Goal: Find specific page/section: Find specific page/section

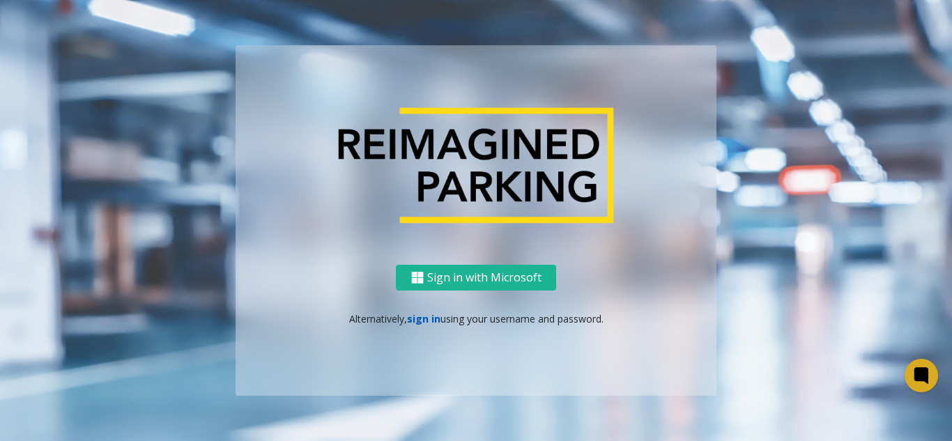
click at [416, 322] on link "sign in" at bounding box center [423, 318] width 33 height 13
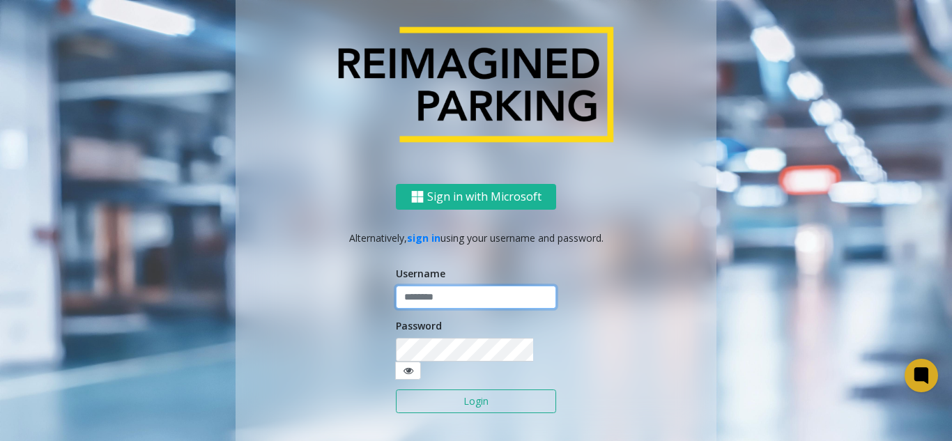
click at [417, 300] on input "text" at bounding box center [476, 298] width 160 height 24
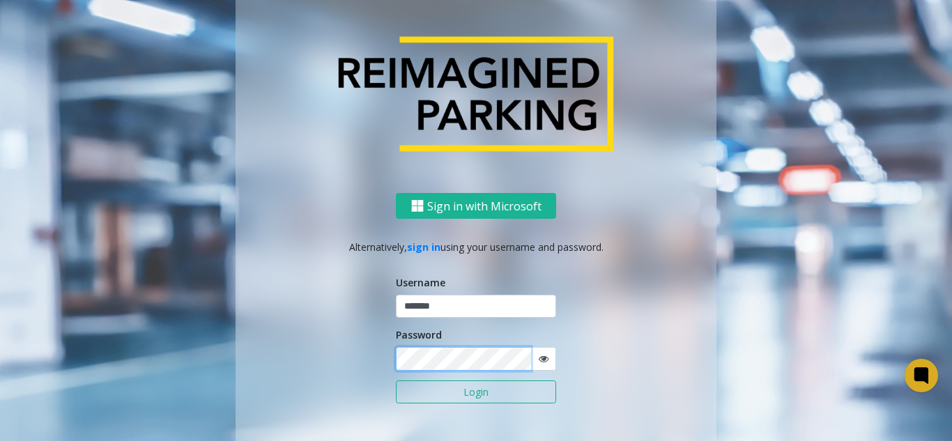
click at [396, 380] on button "Login" at bounding box center [476, 392] width 160 height 24
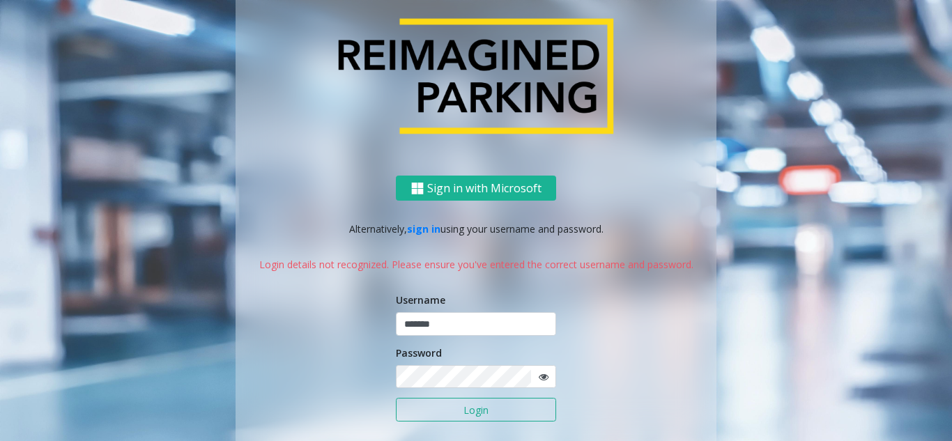
click at [538, 374] on icon at bounding box center [543, 377] width 10 height 10
click at [406, 325] on input "*******" at bounding box center [476, 324] width 160 height 24
click at [465, 325] on input "******" at bounding box center [476, 324] width 160 height 24
type input "******"
click at [396, 398] on button "Login" at bounding box center [476, 410] width 160 height 24
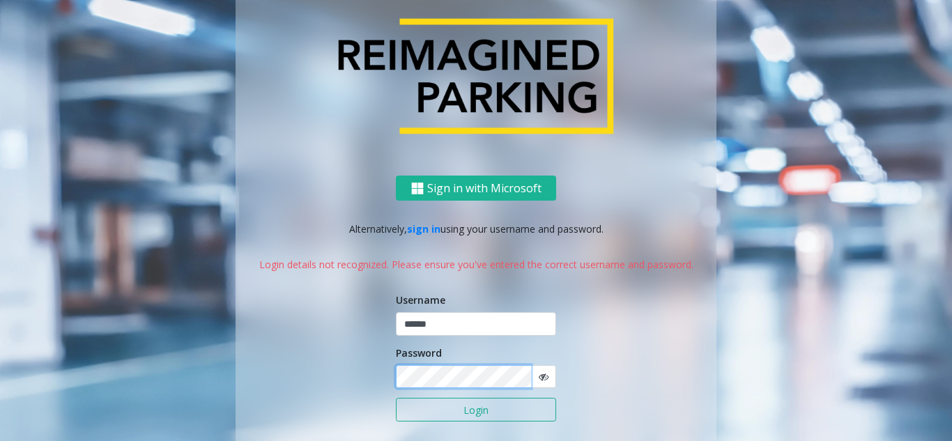
click at [366, 379] on div "Sign in with Microsoft Alternatively, sign in using your username and password.…" at bounding box center [475, 330] width 481 height 309
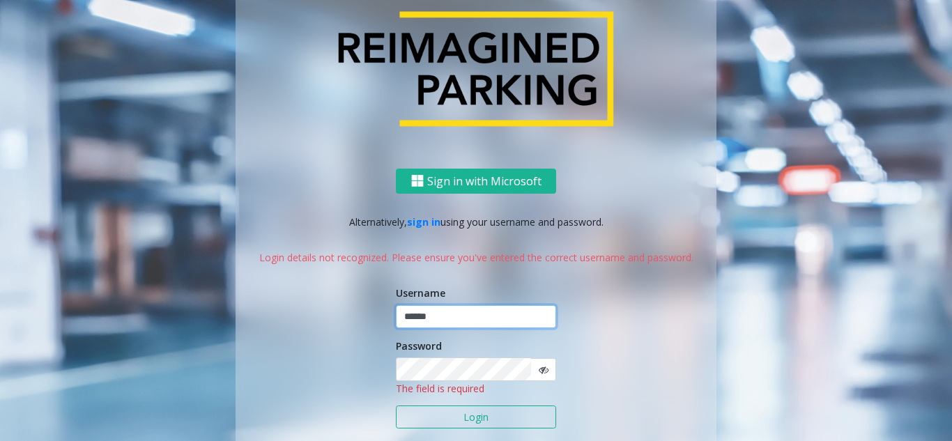
drag, startPoint x: 437, startPoint y: 315, endPoint x: 375, endPoint y: 320, distance: 62.2
click at [375, 320] on div "Sign in with Microsoft Alternatively, sign in using your username and password.…" at bounding box center [475, 330] width 481 height 324
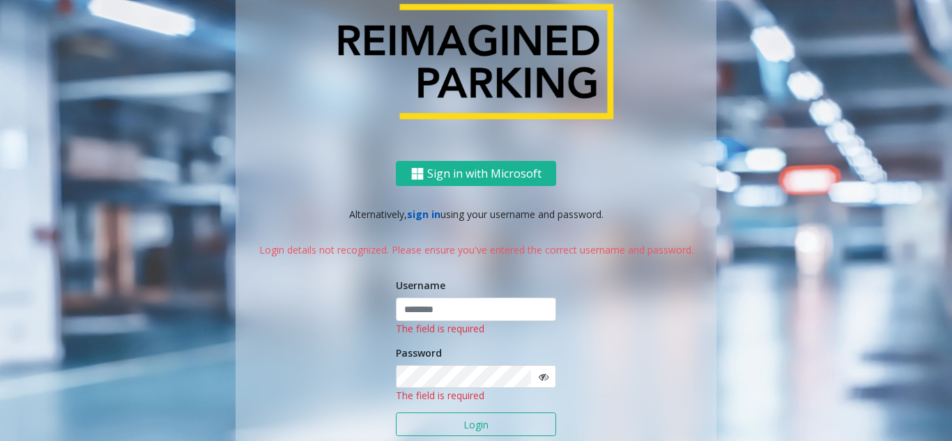
click at [413, 217] on link "sign in" at bounding box center [423, 214] width 33 height 13
click at [447, 315] on input "text" at bounding box center [476, 309] width 160 height 24
type input "*"
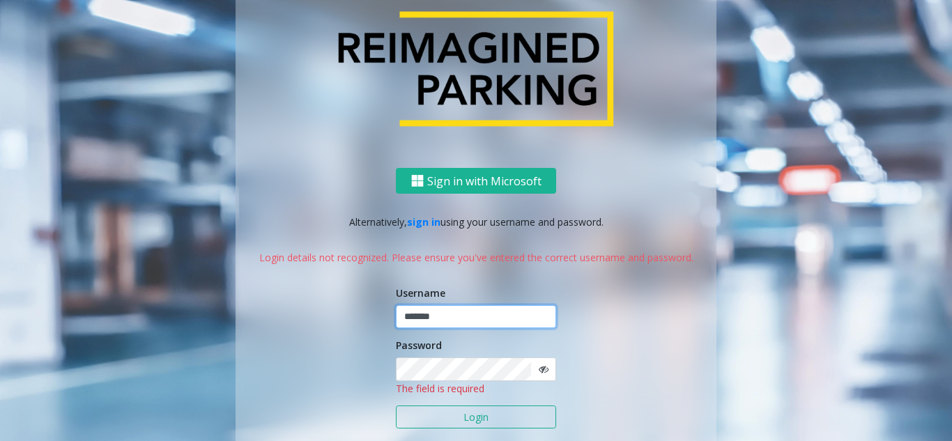
type input "*******"
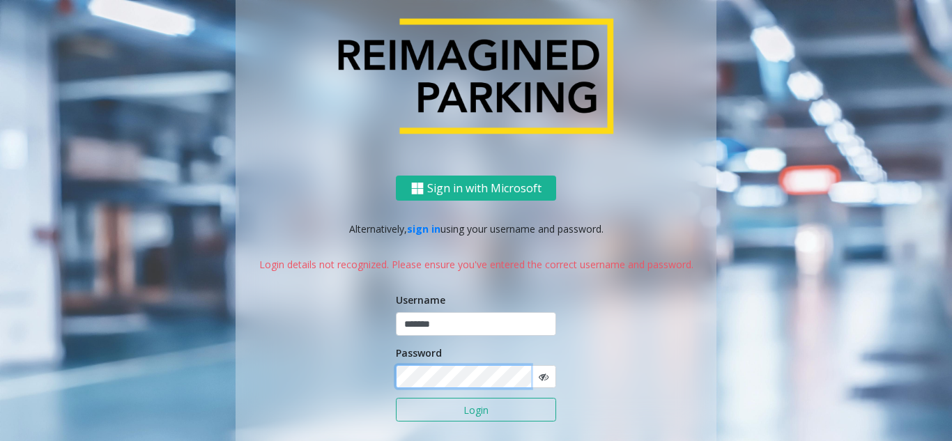
click at [396, 398] on button "Login" at bounding box center [476, 410] width 160 height 24
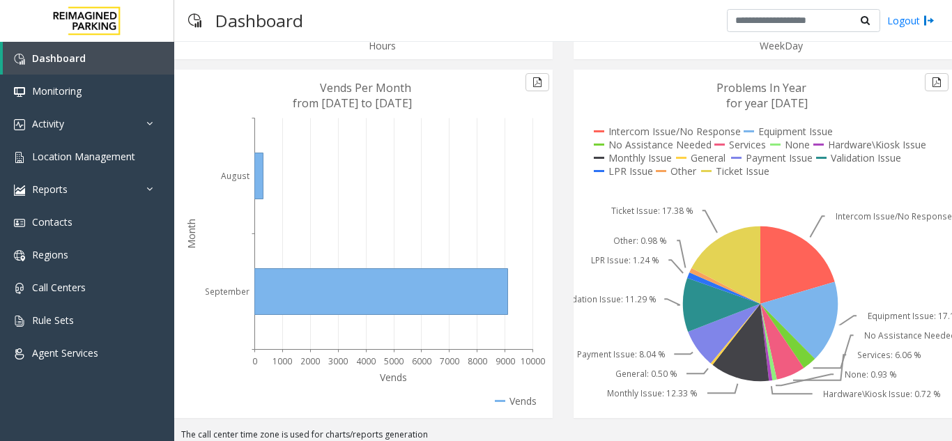
scroll to position [317, 0]
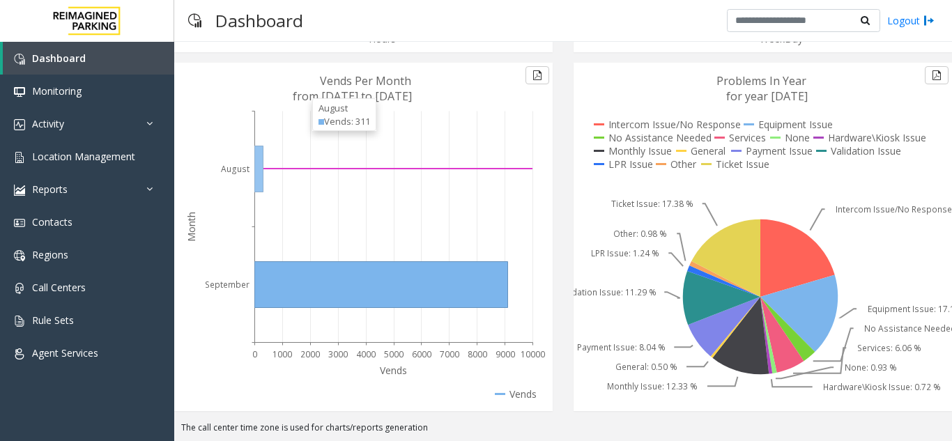
click at [302, 136] on icon at bounding box center [393, 226] width 278 height 231
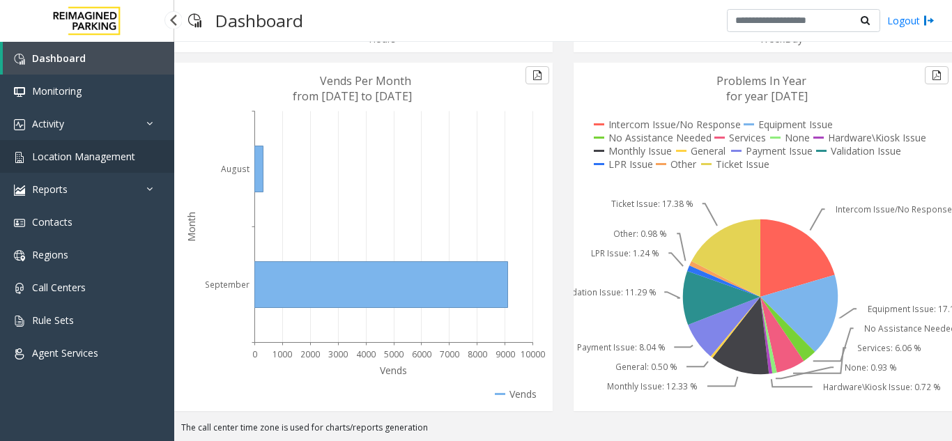
click at [68, 155] on span "Location Management" at bounding box center [83, 156] width 103 height 13
click at [121, 161] on span "Location Management" at bounding box center [83, 156] width 103 height 13
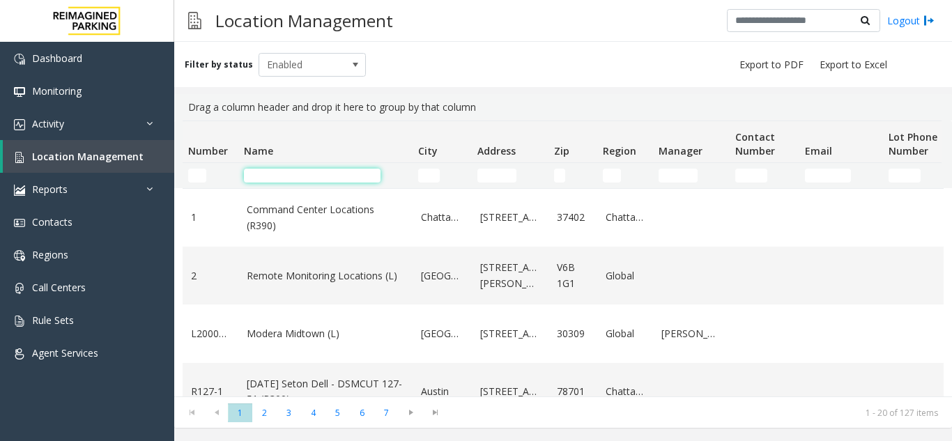
click at [271, 173] on input "Name Filter" at bounding box center [312, 176] width 137 height 14
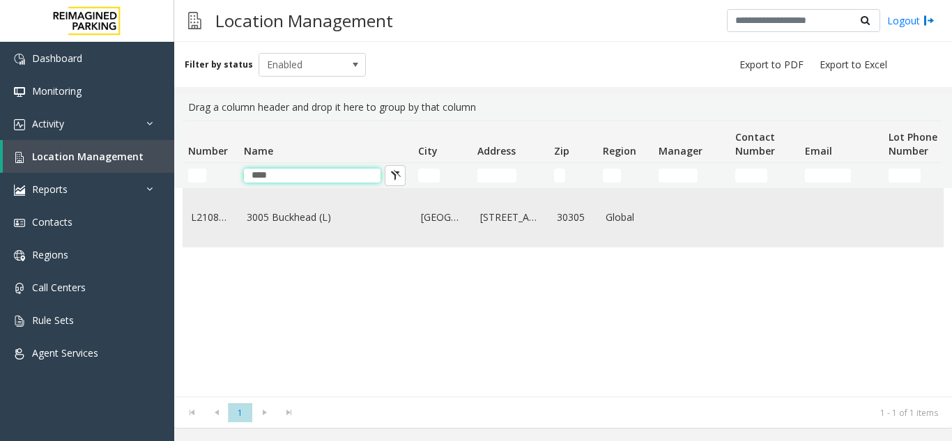
type input "****"
click at [279, 221] on link "3005 Buckhead (L)" at bounding box center [325, 217] width 157 height 15
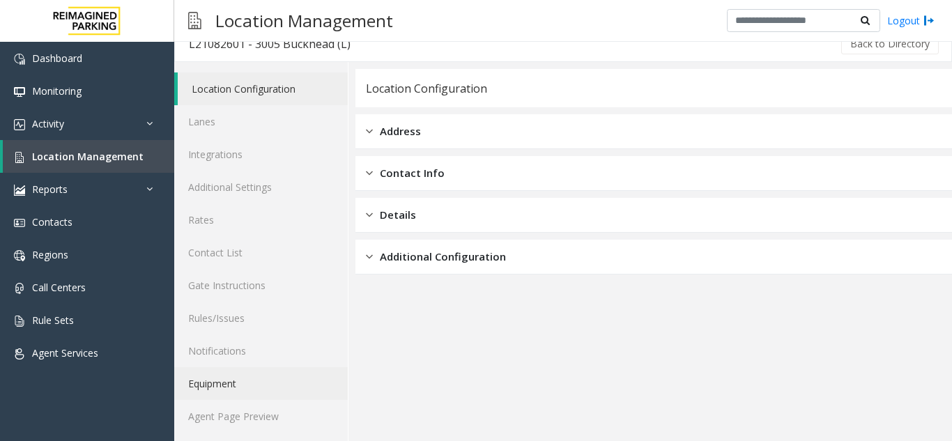
scroll to position [18, 0]
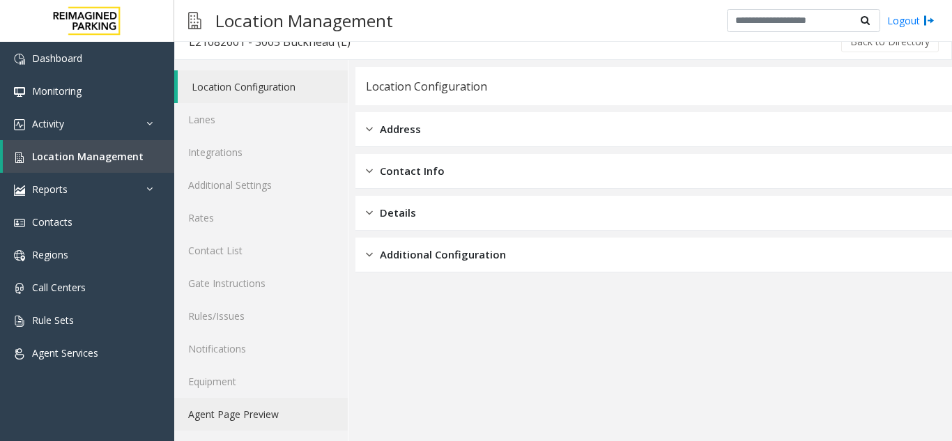
click at [224, 412] on link "Agent Page Preview" at bounding box center [260, 414] width 173 height 33
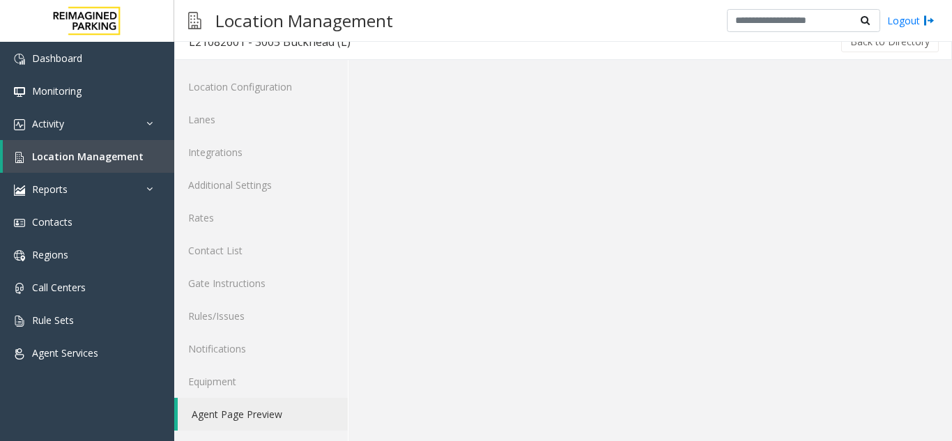
click at [224, 412] on link "Agent Page Preview" at bounding box center [263, 414] width 170 height 33
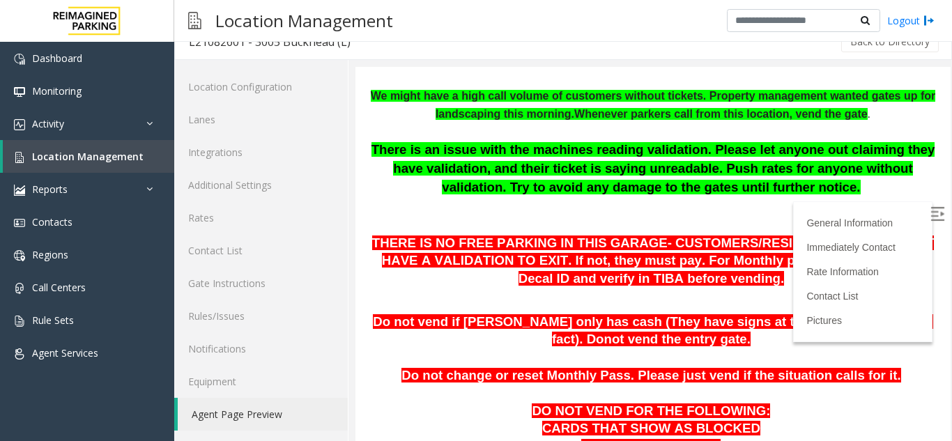
scroll to position [209, 0]
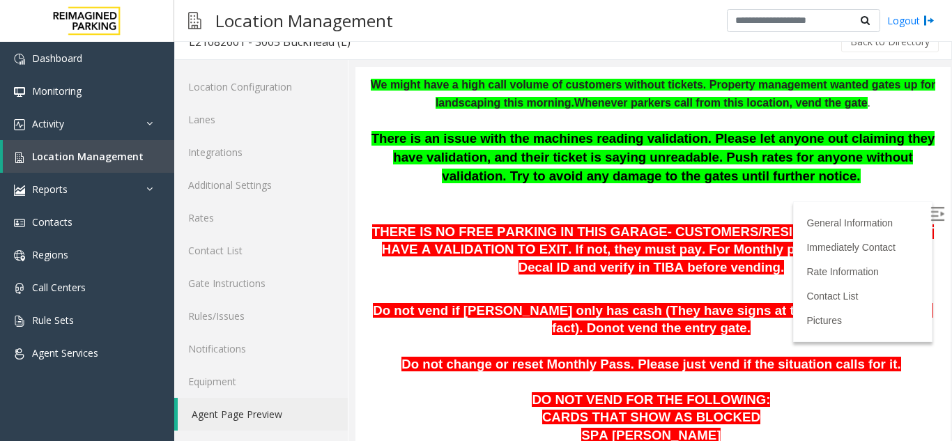
click at [511, 279] on p at bounding box center [653, 286] width 574 height 18
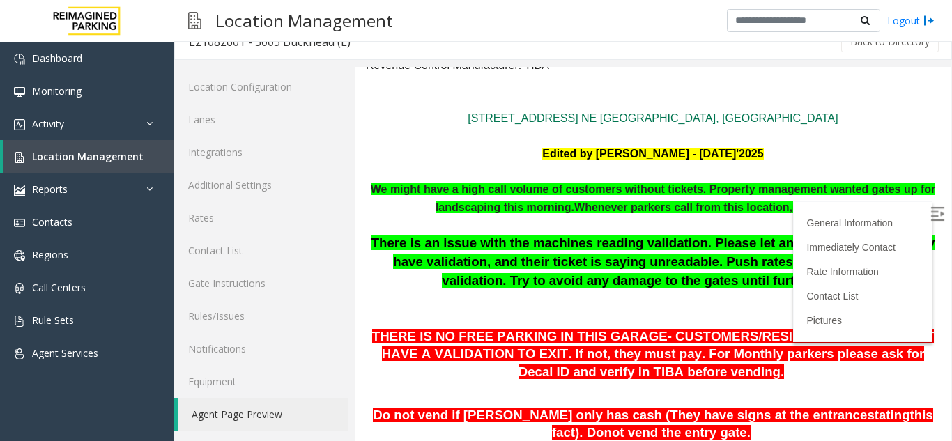
scroll to position [0, 0]
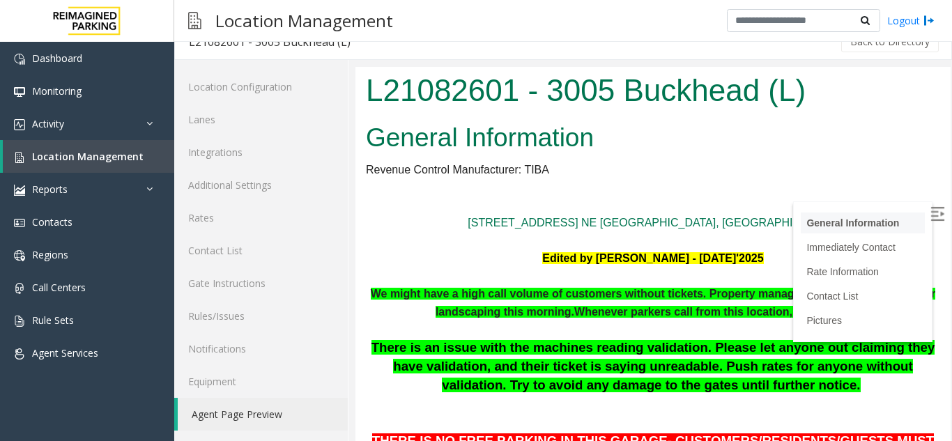
click at [819, 224] on link "General Information" at bounding box center [852, 222] width 93 height 11
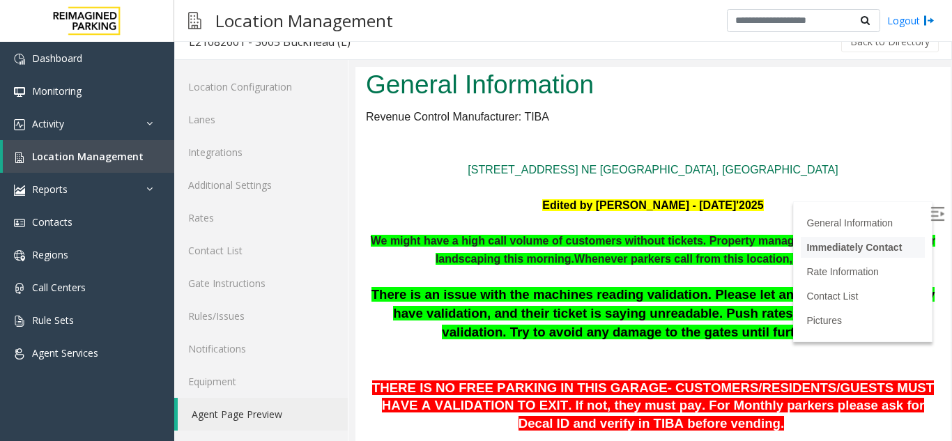
click at [822, 244] on link "Immediately Contact" at bounding box center [853, 247] width 95 height 11
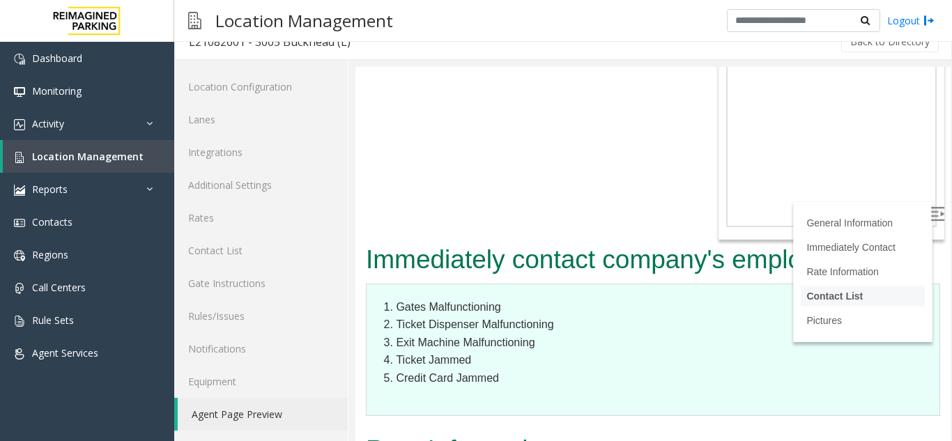
click at [820, 294] on link "Contact List" at bounding box center [834, 295] width 56 height 11
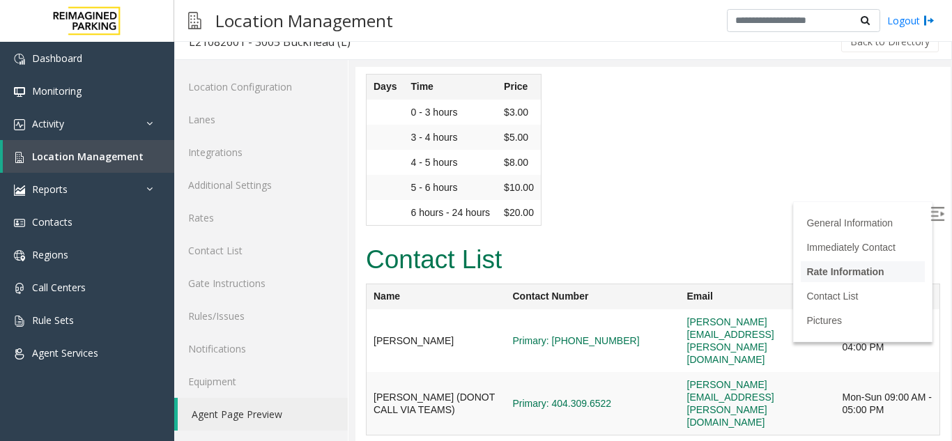
click at [813, 272] on link "Rate Information" at bounding box center [844, 271] width 77 height 11
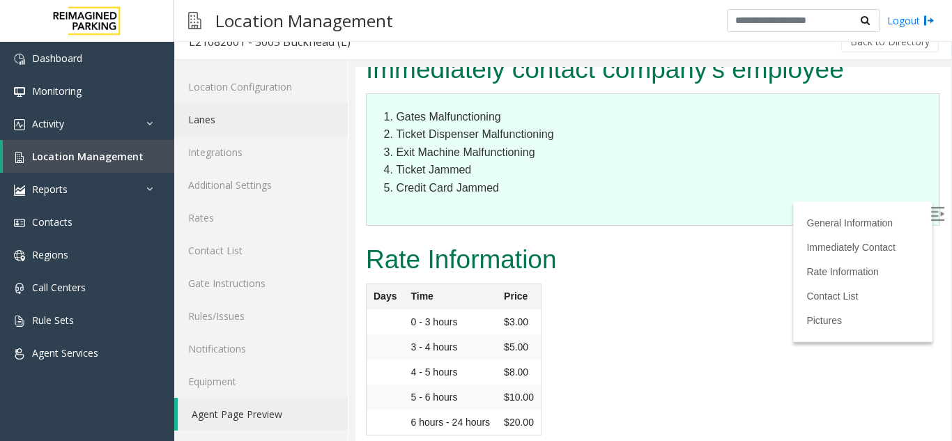
click at [230, 123] on link "Lanes" at bounding box center [260, 119] width 173 height 33
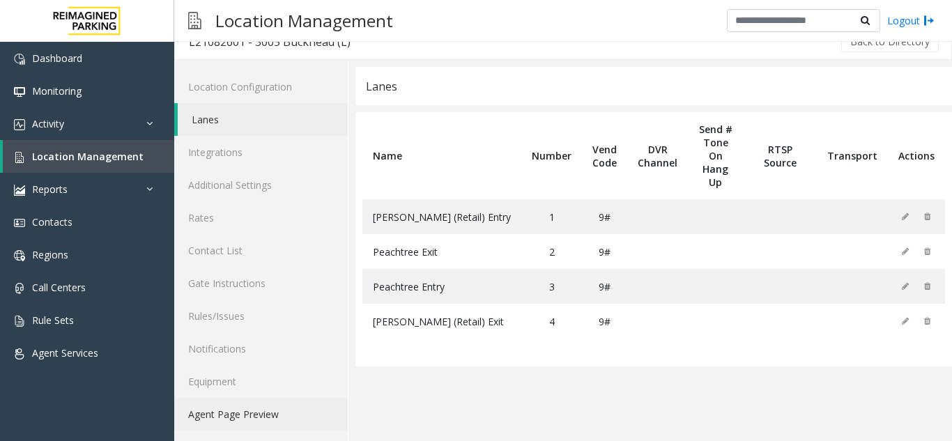
click at [251, 410] on link "Agent Page Preview" at bounding box center [260, 414] width 173 height 33
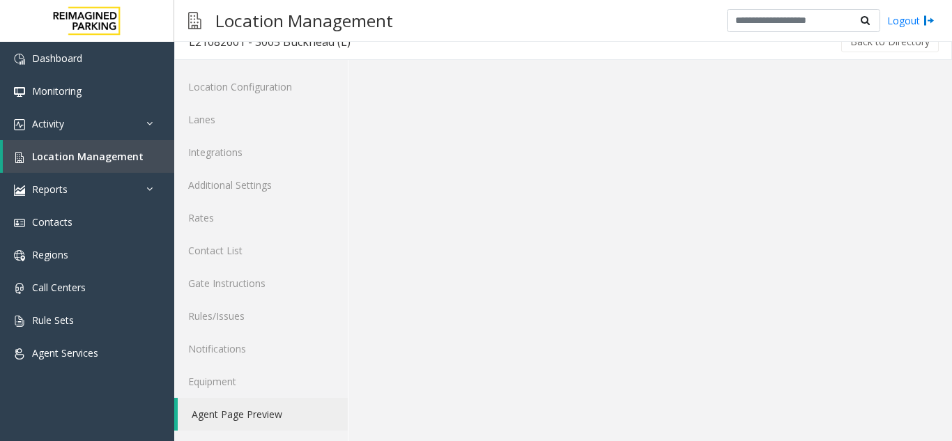
click at [251, 410] on link "Agent Page Preview" at bounding box center [263, 414] width 170 height 33
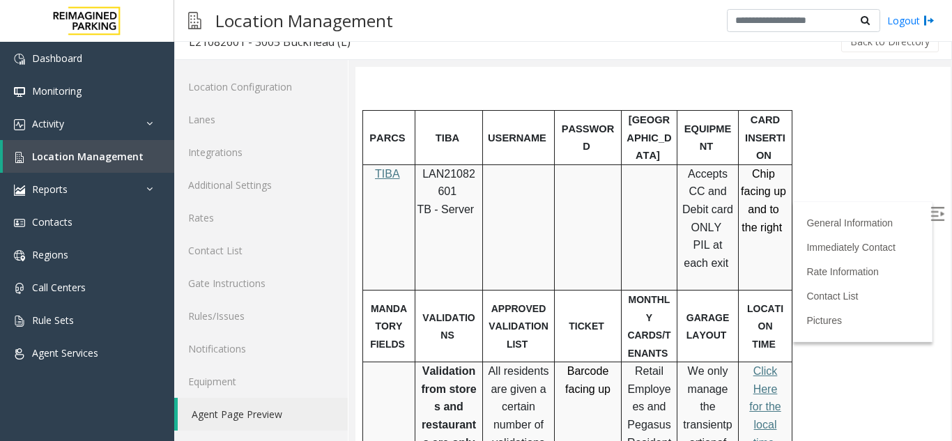
scroll to position [697, 0]
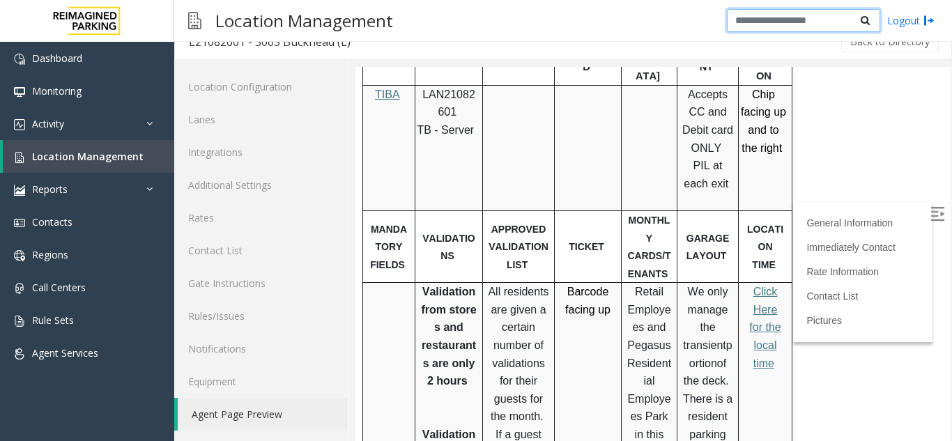
click at [798, 24] on input "text" at bounding box center [803, 21] width 153 height 24
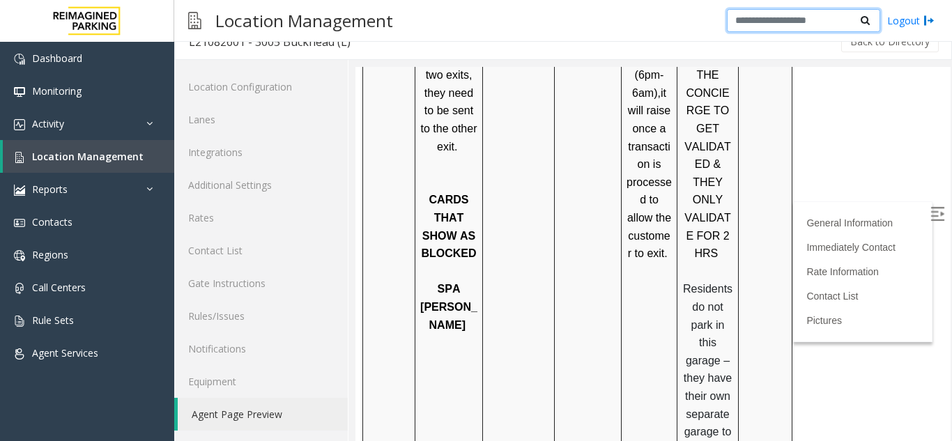
scroll to position [1602, 0]
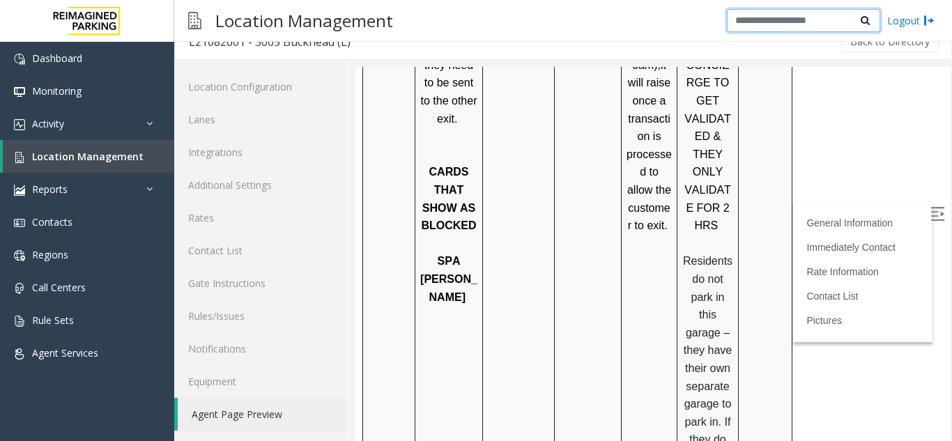
click at [745, 20] on input "text" at bounding box center [803, 21] width 153 height 24
type input "*"
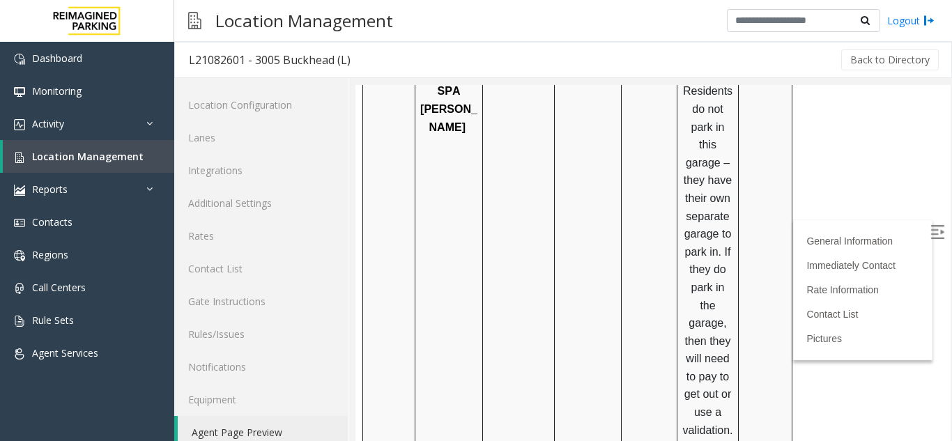
scroll to position [94, 0]
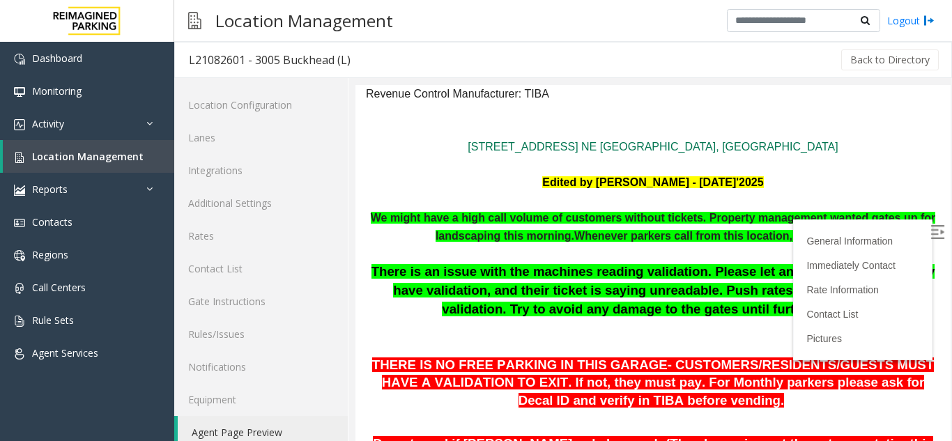
click at [928, 235] on label at bounding box center [938, 234] width 21 height 21
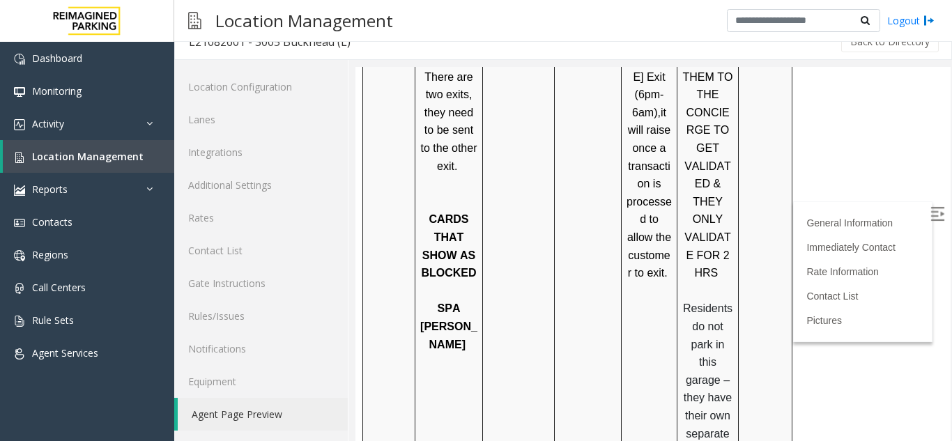
scroll to position [1590, 0]
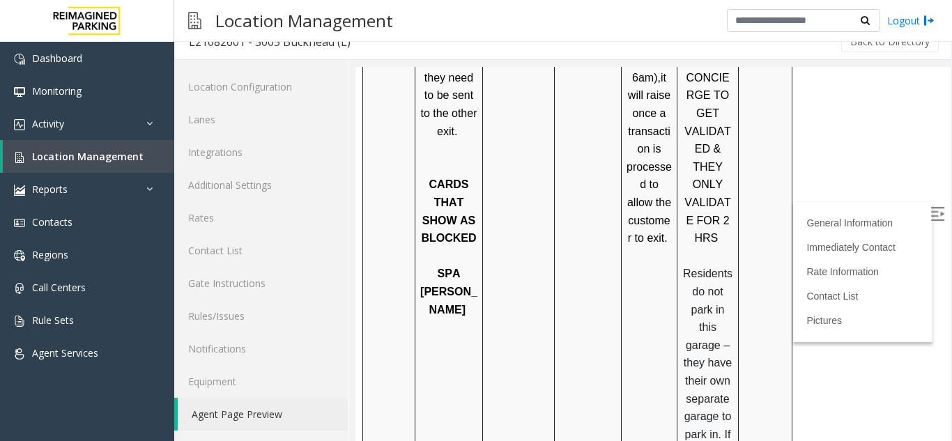
click at [716, 268] on span "Residents do not park in this garage – they have their own separate garage to p…" at bounding box center [707, 443] width 50 height 350
click at [686, 268] on span "Residents do not park in this garage – they have their own separate garage to p…" at bounding box center [707, 443] width 50 height 350
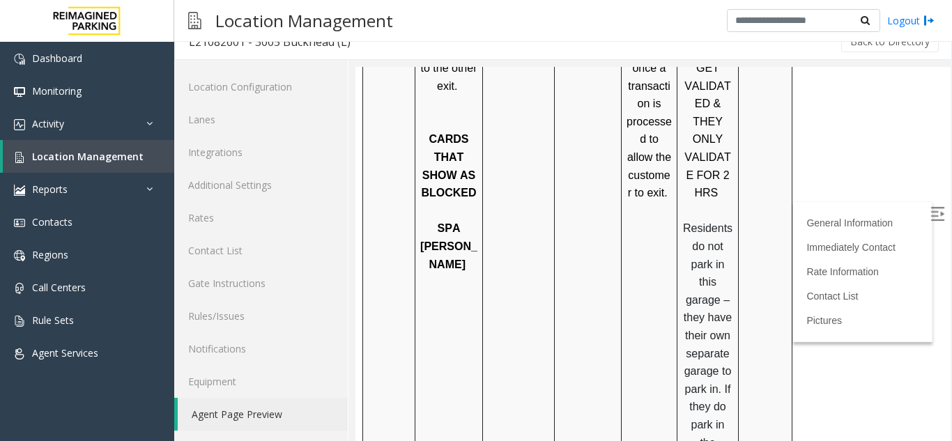
scroll to position [1659, 0]
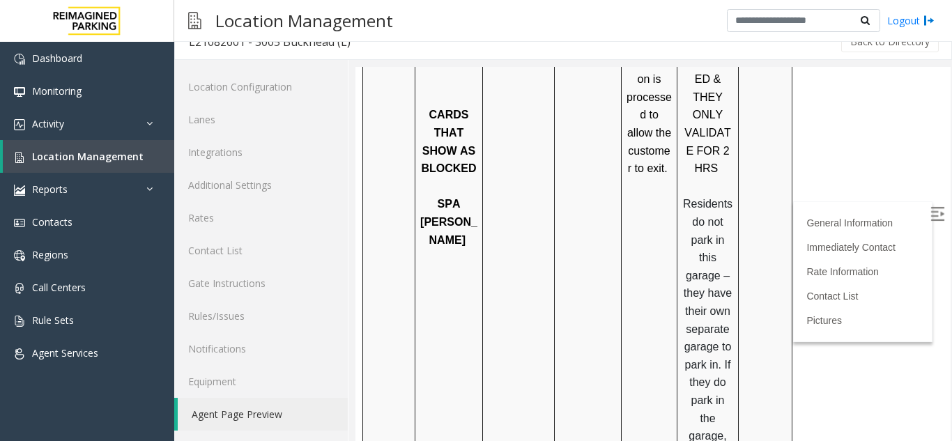
click at [711, 369] on span "Residents do not park in this garage – they have their own separate garage to p…" at bounding box center [707, 373] width 50 height 350
drag, startPoint x: 196, startPoint y: 336, endPoint x: 199, endPoint y: 352, distance: 16.3
click at [196, 336] on link "Notifications" at bounding box center [260, 348] width 173 height 33
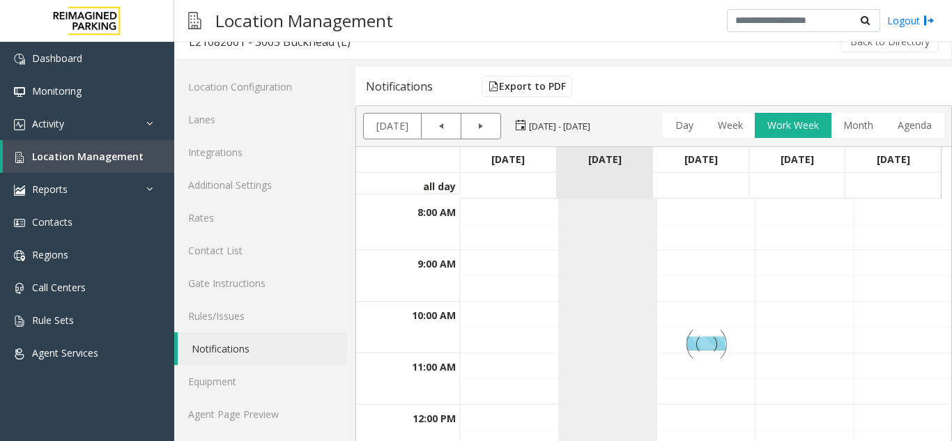
click at [200, 354] on link "Notifications" at bounding box center [263, 348] width 170 height 33
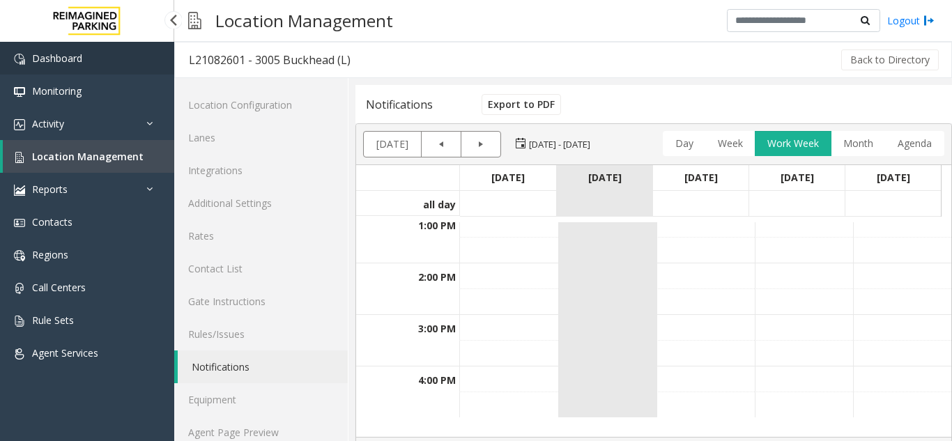
click at [59, 49] on link "Dashboard" at bounding box center [87, 58] width 174 height 33
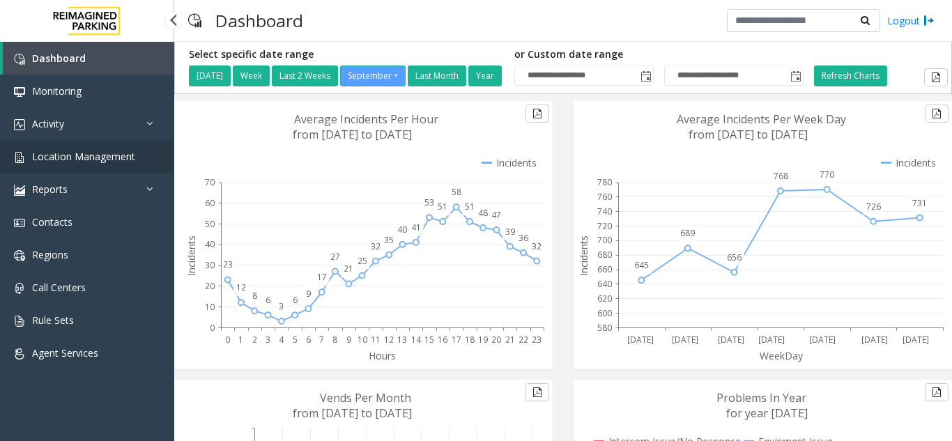
click at [136, 158] on link "Location Management" at bounding box center [87, 156] width 174 height 33
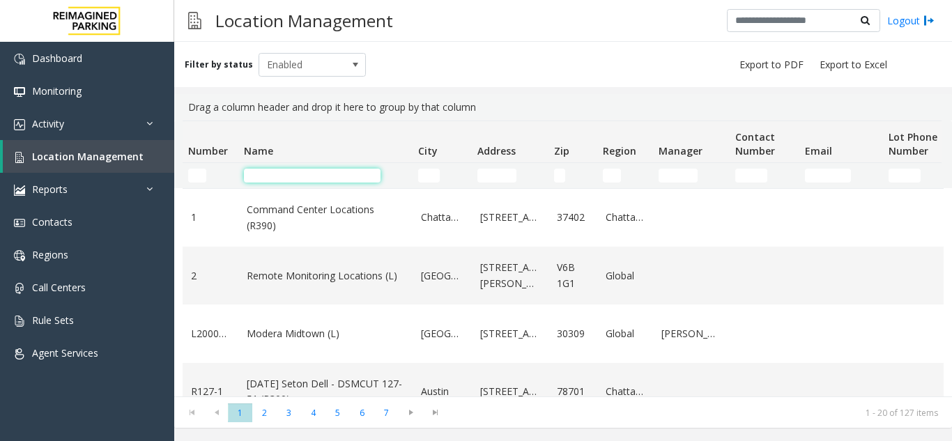
click at [288, 182] on input "Name Filter" at bounding box center [312, 176] width 137 height 14
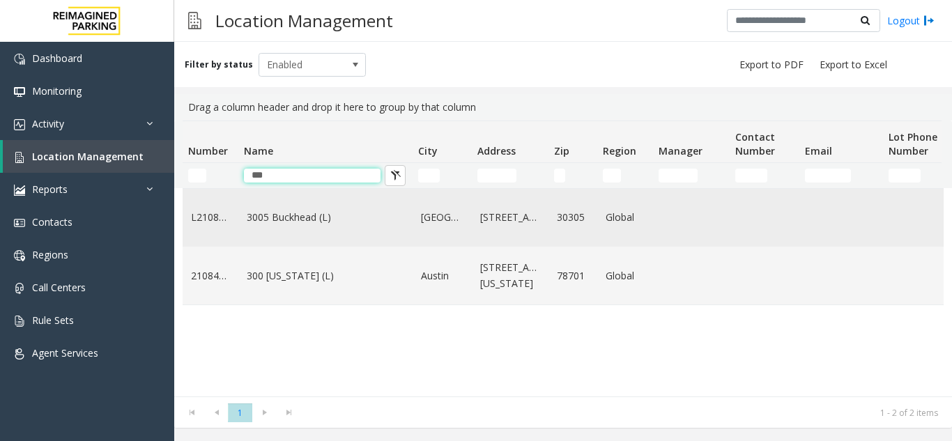
type input "***"
click at [280, 224] on link "3005 Buckhead (L)" at bounding box center [325, 217] width 157 height 15
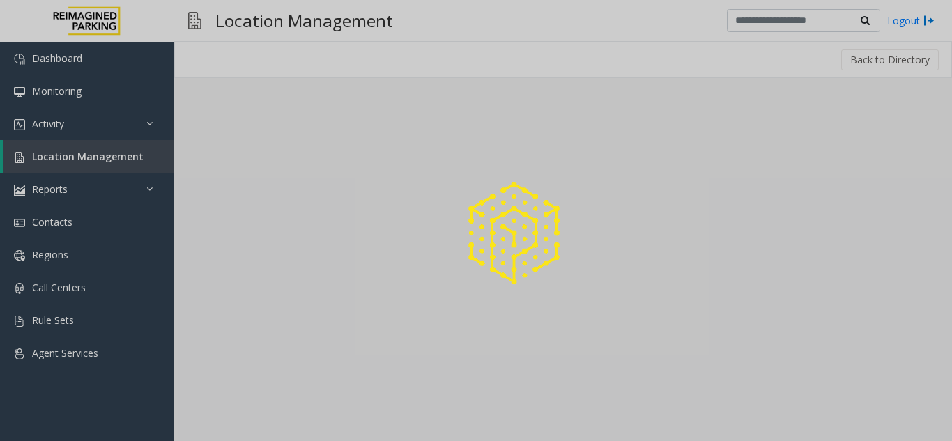
click at [280, 224] on div at bounding box center [476, 220] width 952 height 441
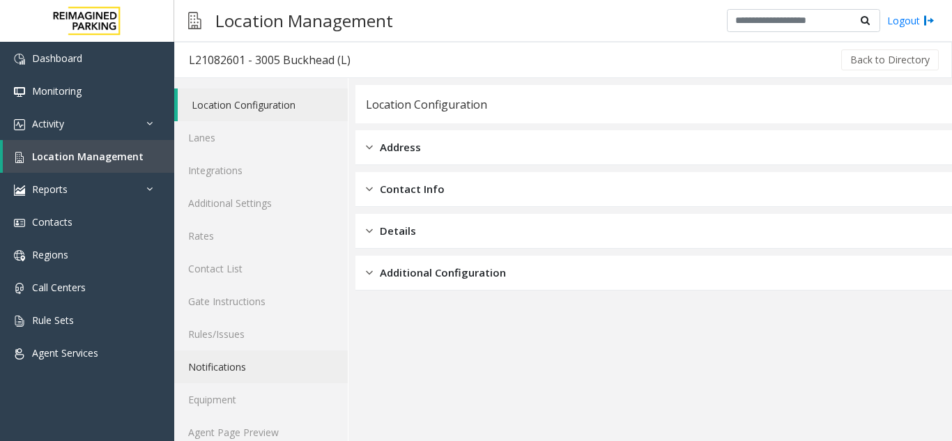
scroll to position [18, 0]
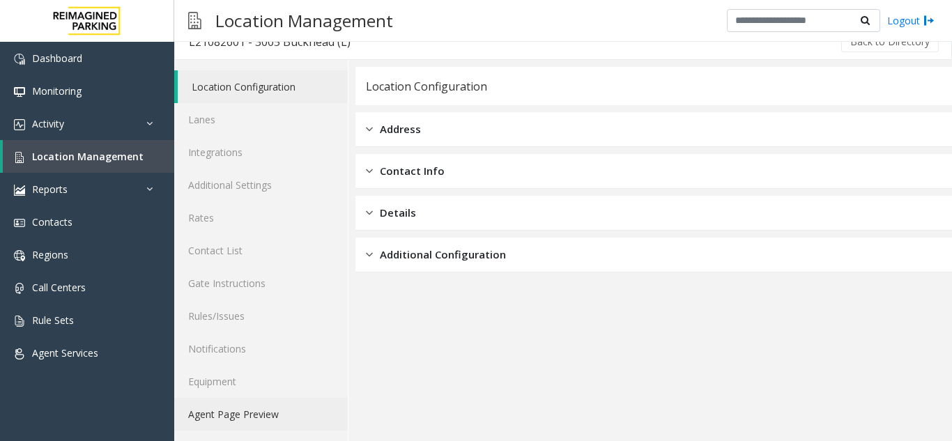
click at [240, 419] on link "Agent Page Preview" at bounding box center [260, 414] width 173 height 33
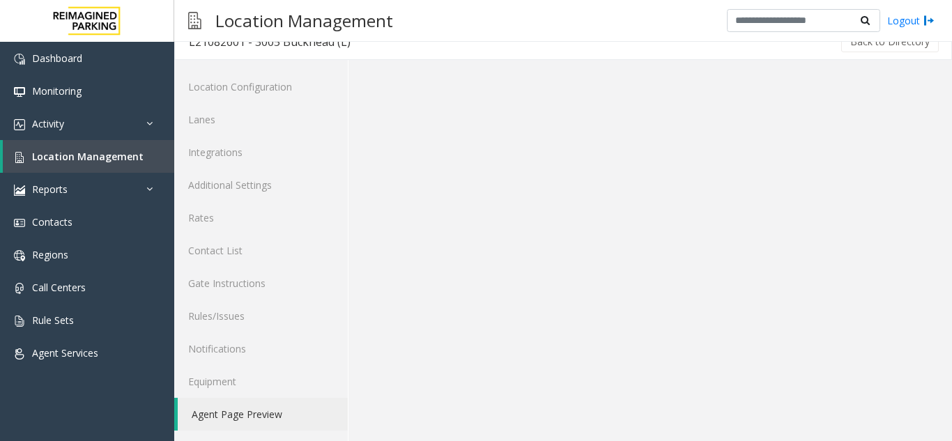
click at [240, 419] on link "Agent Page Preview" at bounding box center [263, 414] width 170 height 33
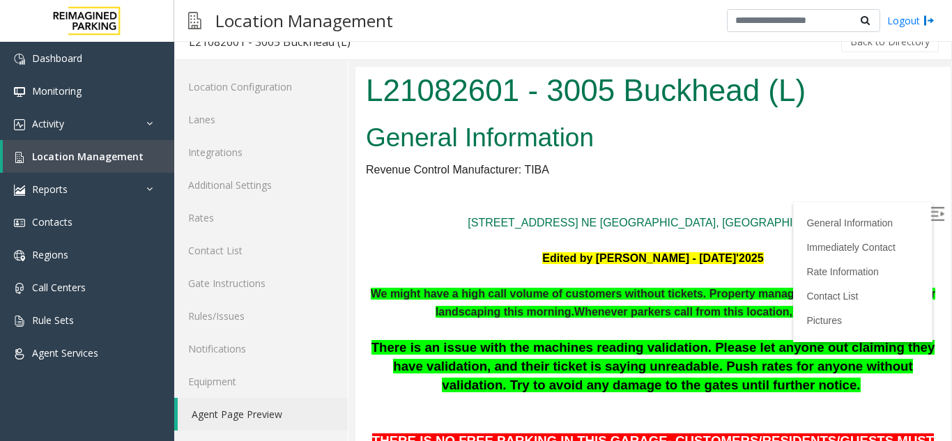
scroll to position [209, 0]
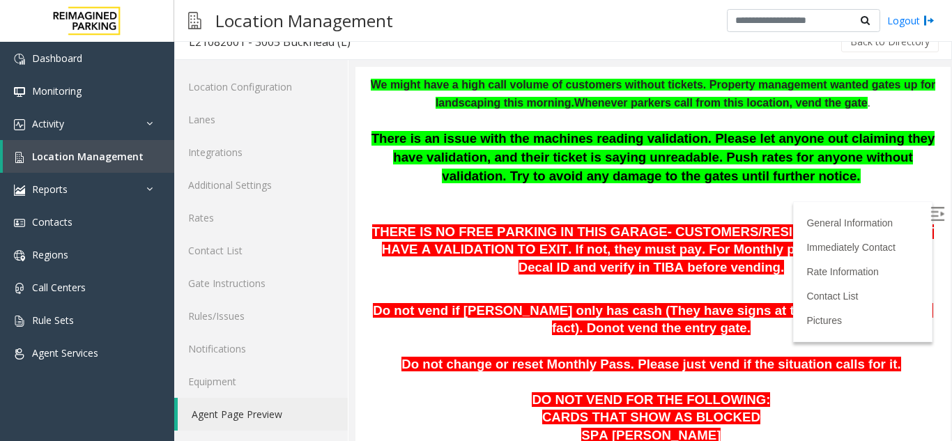
click at [930, 212] on img at bounding box center [937, 214] width 14 height 14
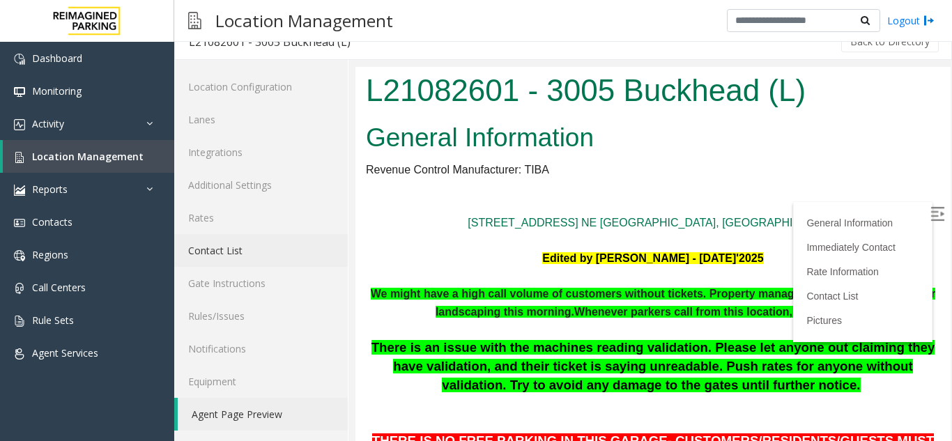
scroll to position [0, 0]
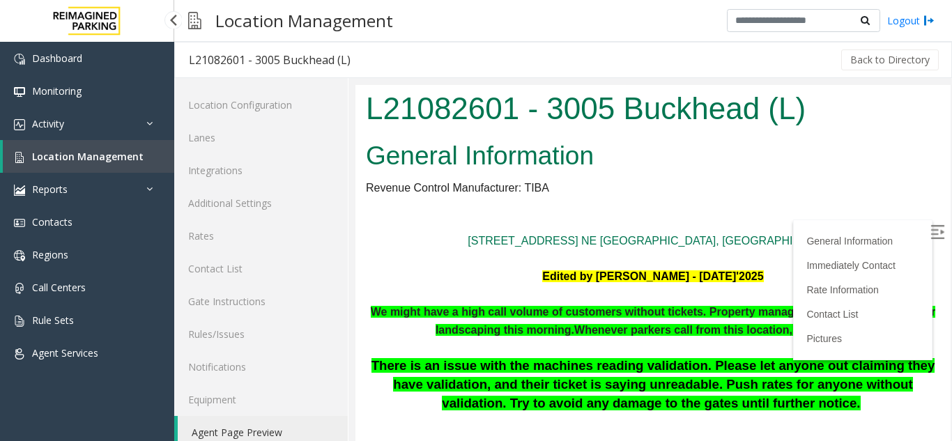
click at [72, 157] on span "Location Management" at bounding box center [87, 156] width 111 height 13
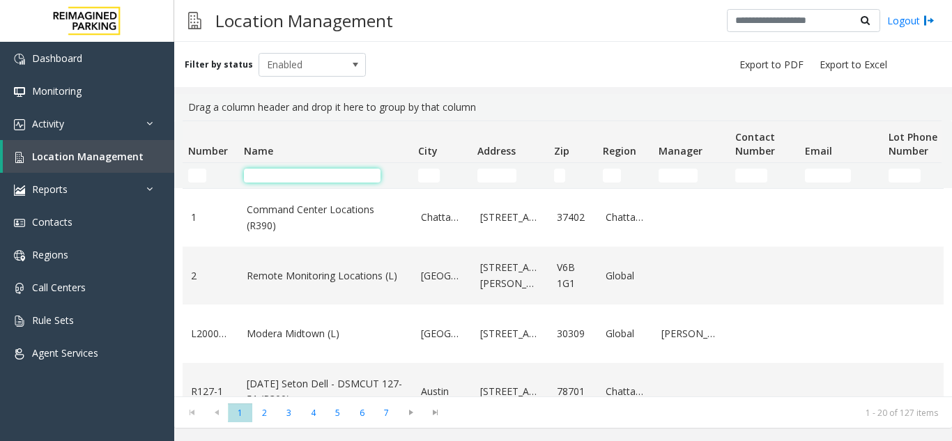
click at [361, 176] on input "Name Filter" at bounding box center [312, 176] width 137 height 14
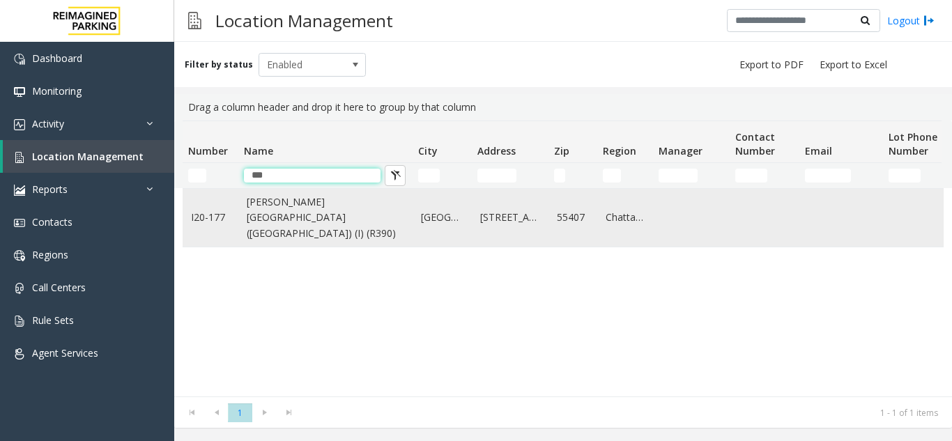
type input "***"
click at [296, 209] on link "[PERSON_NAME][GEOGRAPHIC_DATA] ([GEOGRAPHIC_DATA]) (I) (R390)" at bounding box center [325, 217] width 157 height 47
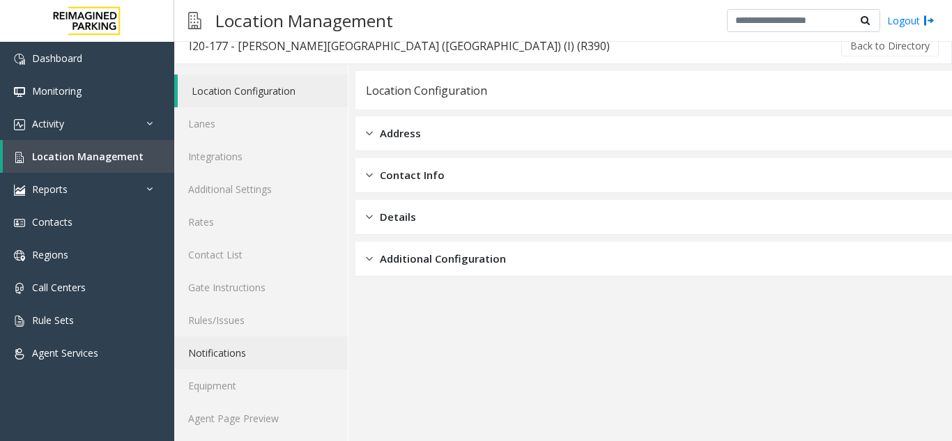
scroll to position [18, 0]
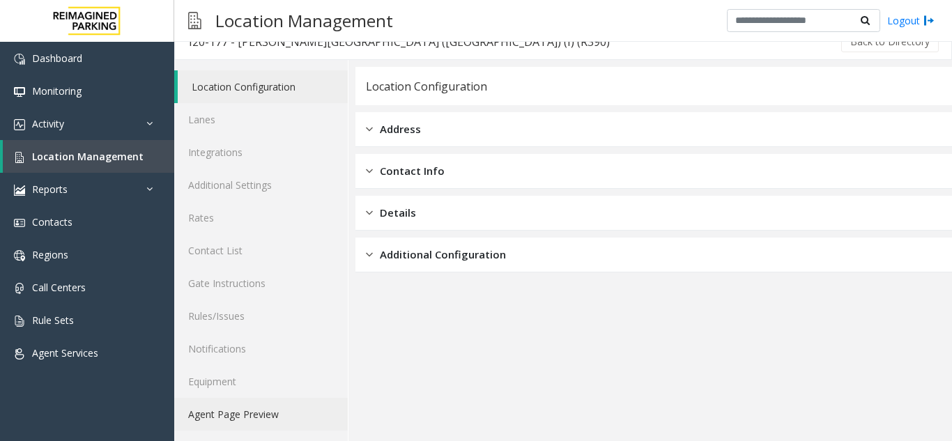
click at [268, 418] on link "Agent Page Preview" at bounding box center [260, 414] width 173 height 33
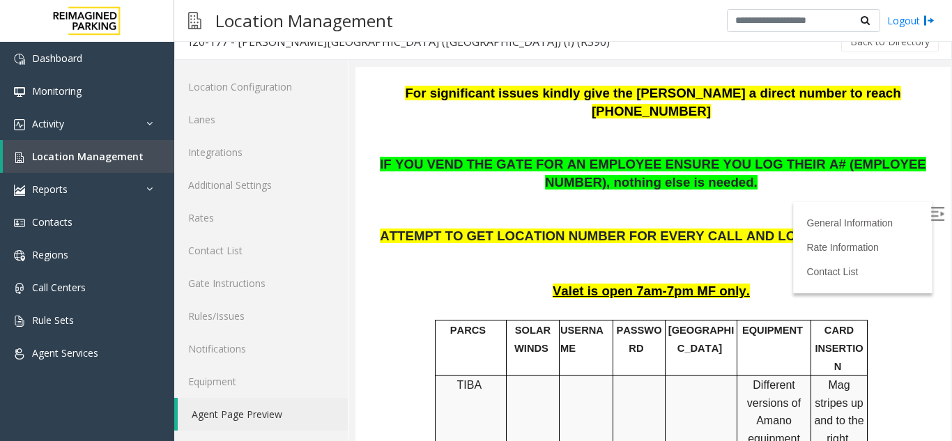
scroll to position [418, 0]
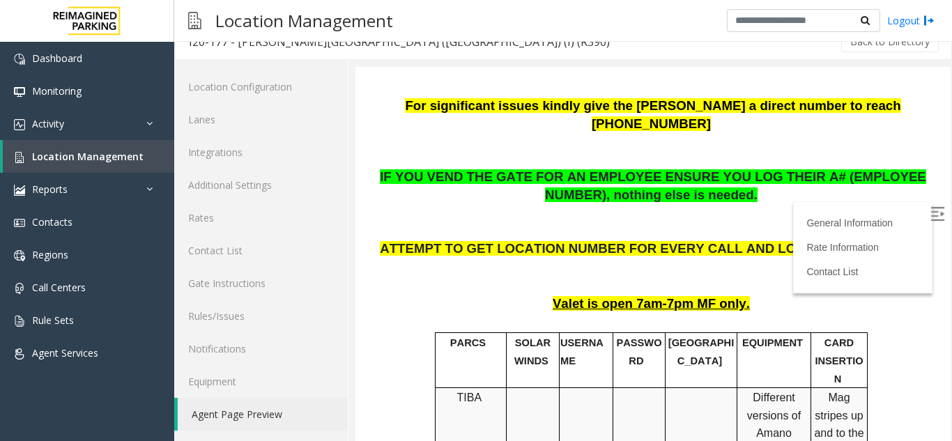
click at [930, 216] on img at bounding box center [937, 214] width 14 height 14
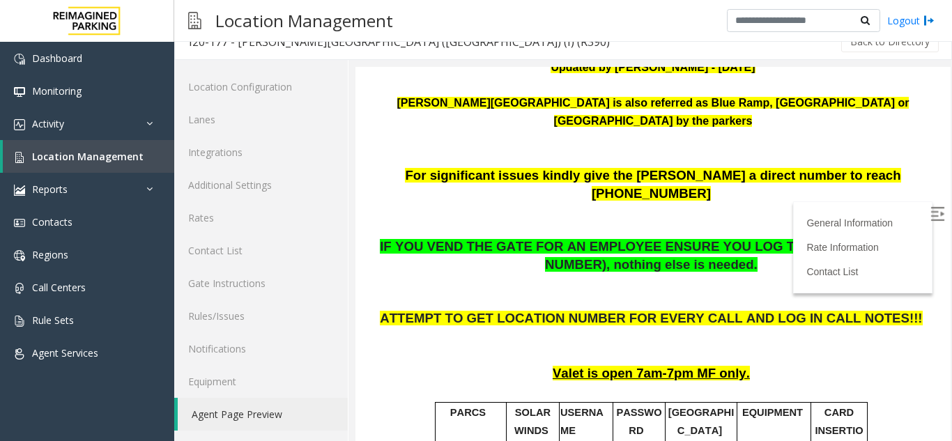
scroll to position [488, 0]
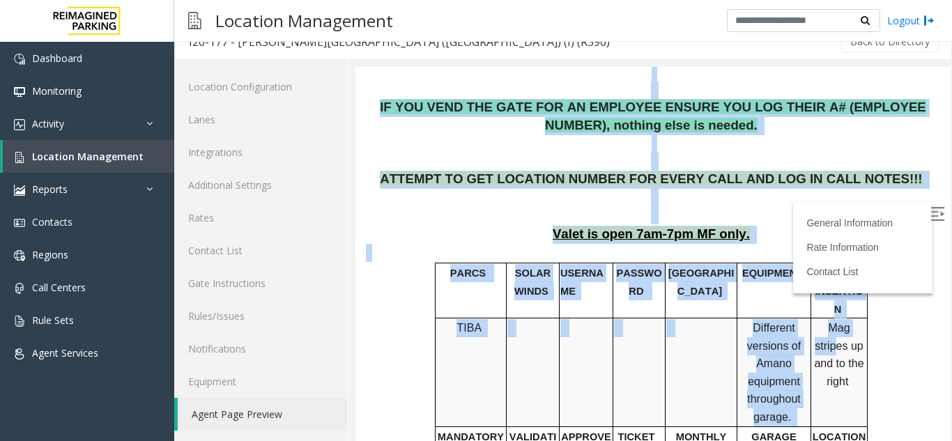
drag, startPoint x: 847, startPoint y: 186, endPoint x: -763, endPoint y: 142, distance: 1610.5
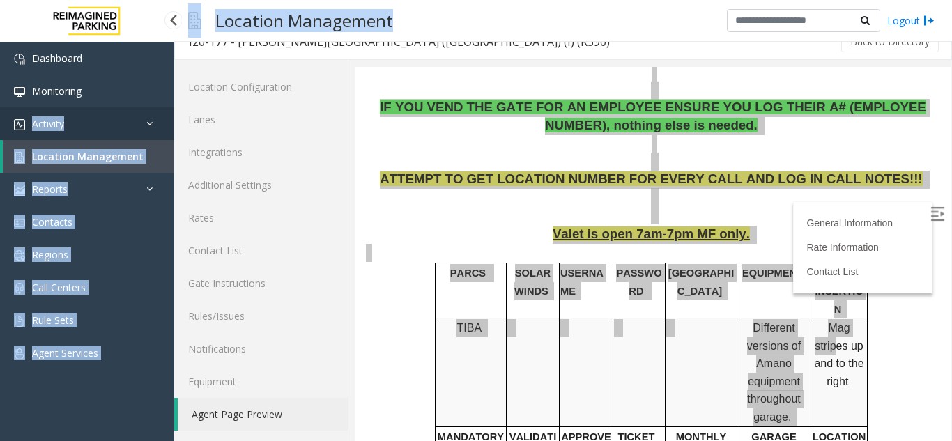
drag, startPoint x: 587, startPoint y: 5, endPoint x: 29, endPoint y: 127, distance: 571.2
click at [29, 121] on app-root "Dashboard Monitoring Activity Daily Activity Lane Activity Agent Activity Quali…" at bounding box center [476, 220] width 952 height 441
click at [572, 30] on div "Location Management Logout" at bounding box center [562, 21] width 777 height 42
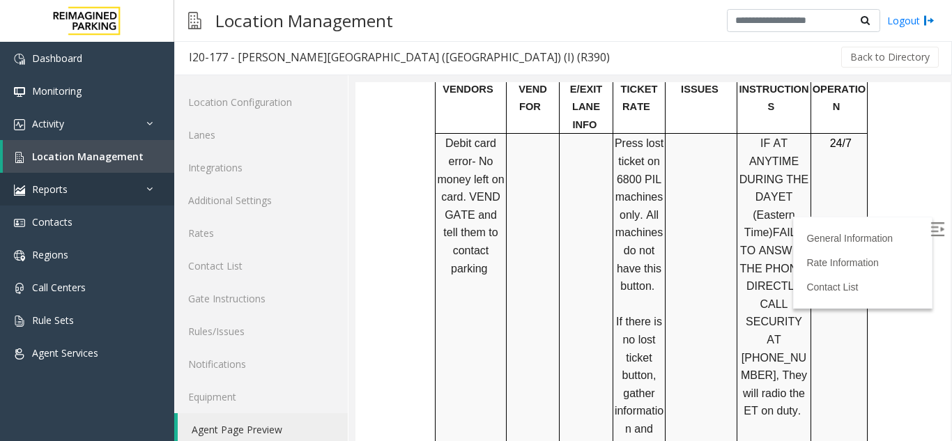
scroll to position [0, 0]
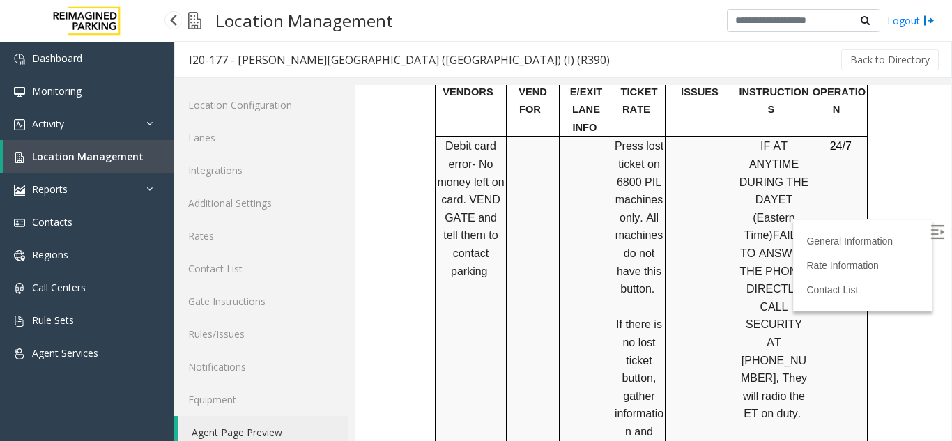
click at [97, 153] on span "Location Management" at bounding box center [87, 156] width 111 height 13
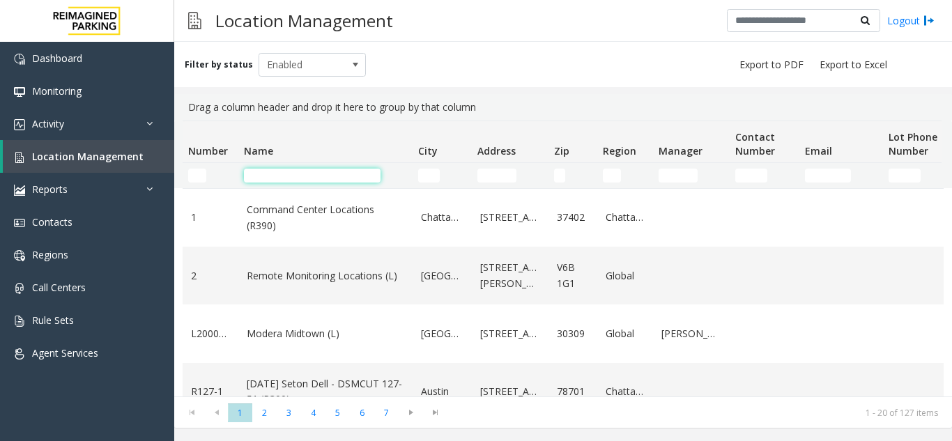
click at [277, 178] on input "Name Filter" at bounding box center [312, 176] width 137 height 14
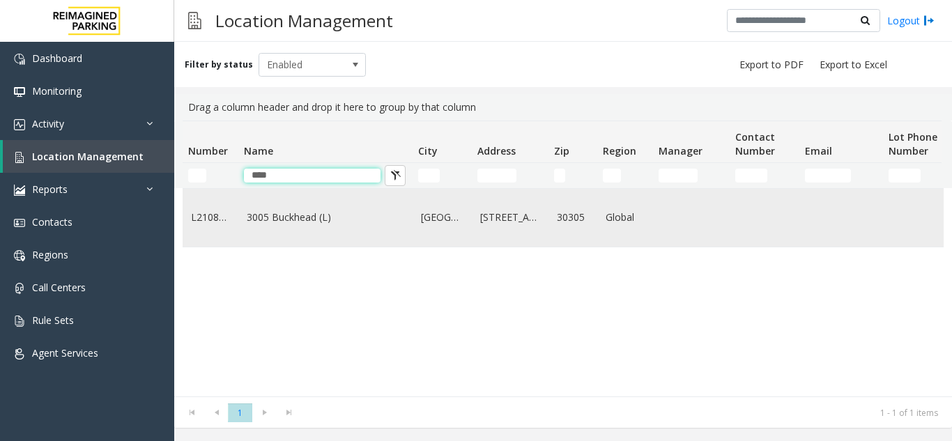
type input "****"
click at [274, 225] on link "3005 Buckhead (L)" at bounding box center [325, 217] width 157 height 15
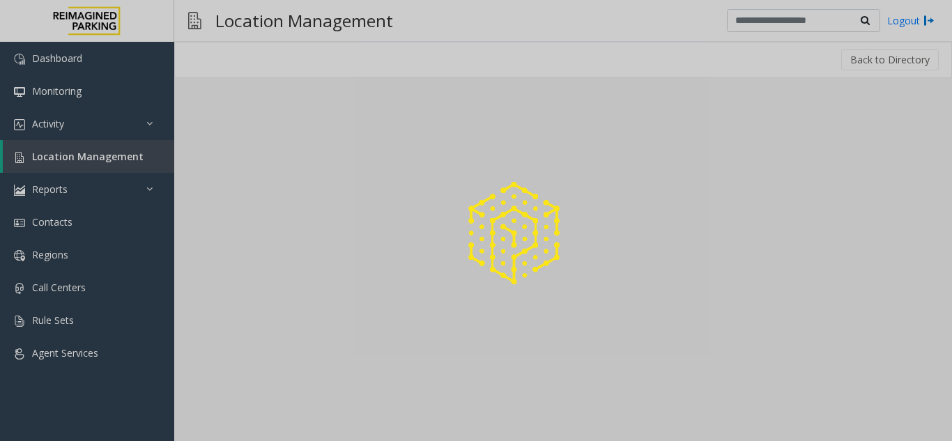
click at [274, 227] on div at bounding box center [476, 220] width 952 height 441
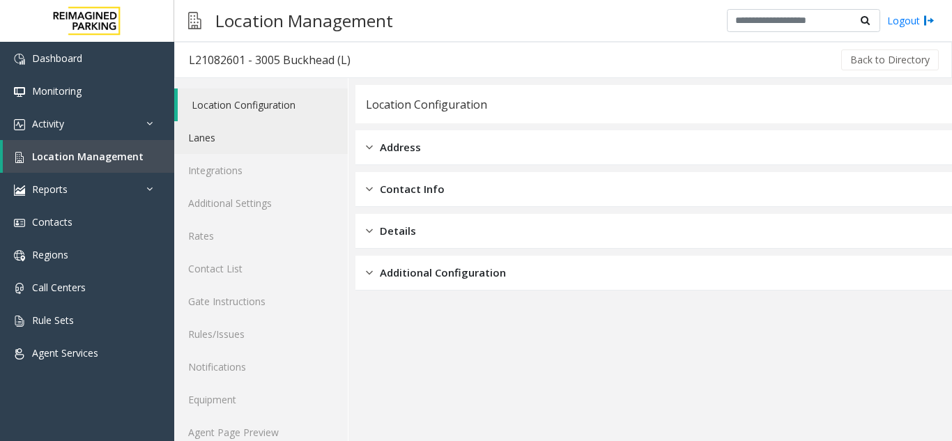
click at [222, 144] on link "Lanes" at bounding box center [260, 137] width 173 height 33
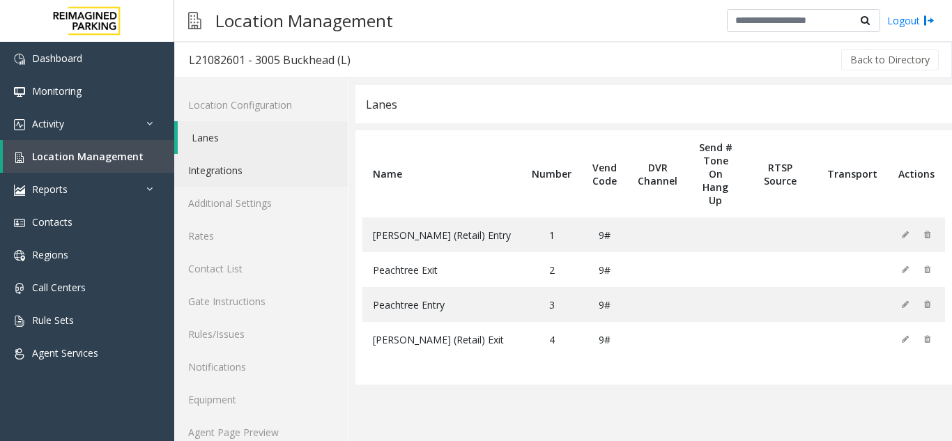
click at [222, 166] on link "Integrations" at bounding box center [260, 170] width 173 height 33
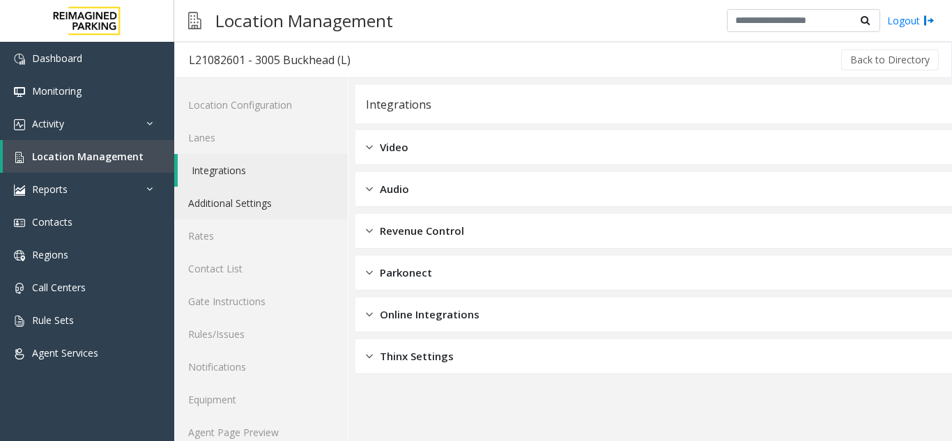
click at [236, 195] on link "Additional Settings" at bounding box center [260, 203] width 173 height 33
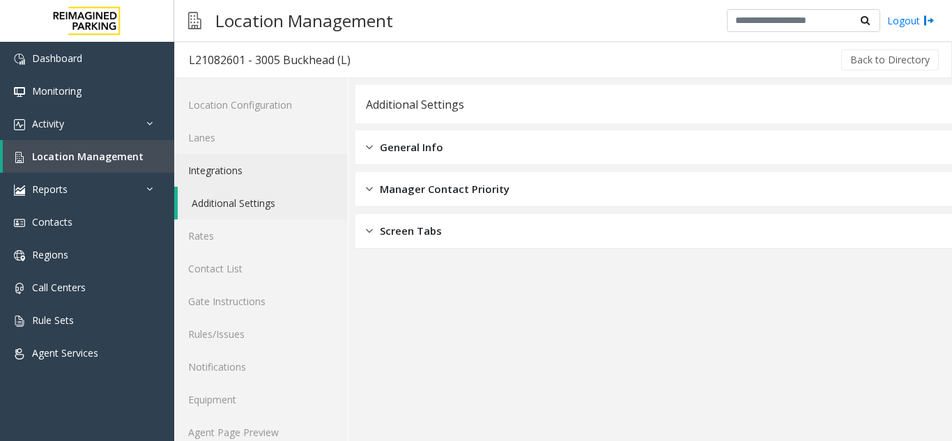
click at [247, 167] on link "Integrations" at bounding box center [260, 170] width 173 height 33
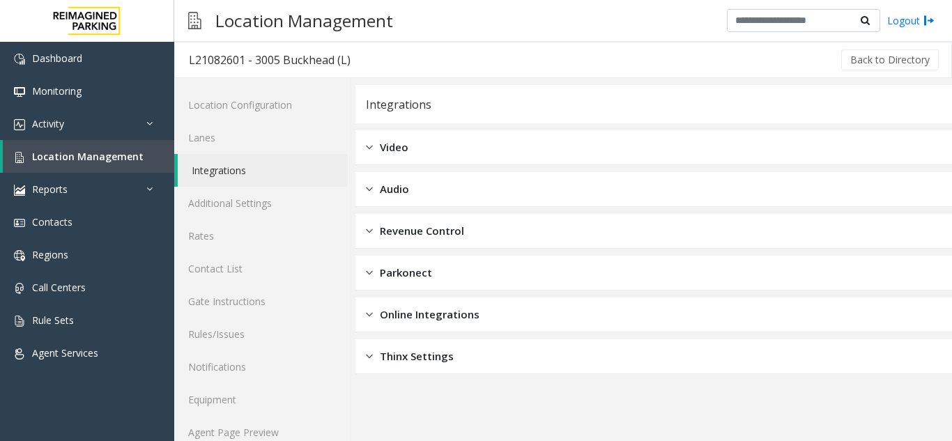
click at [403, 150] on span "Video" at bounding box center [394, 147] width 29 height 16
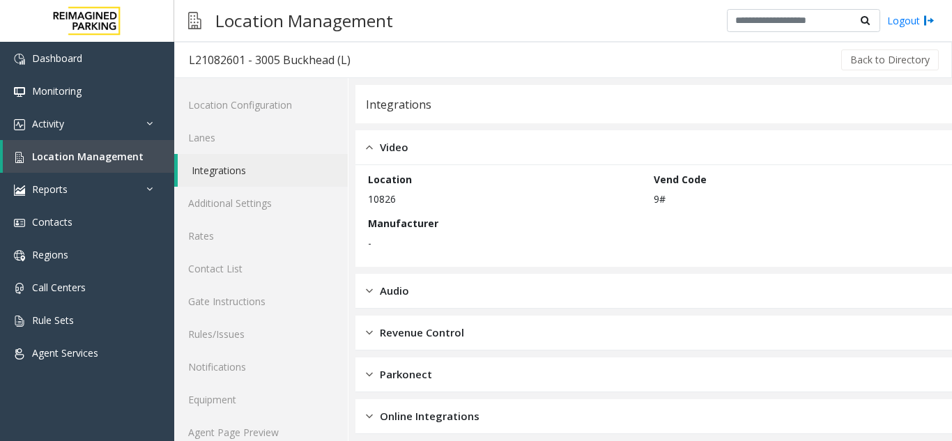
click at [423, 293] on div "Audio" at bounding box center [653, 291] width 596 height 35
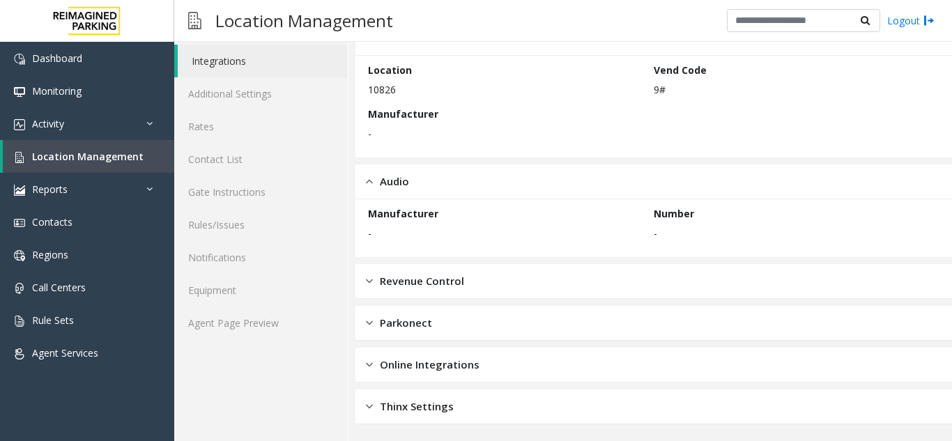
scroll to position [110, 0]
click at [427, 287] on span "Revenue Control" at bounding box center [422, 280] width 84 height 16
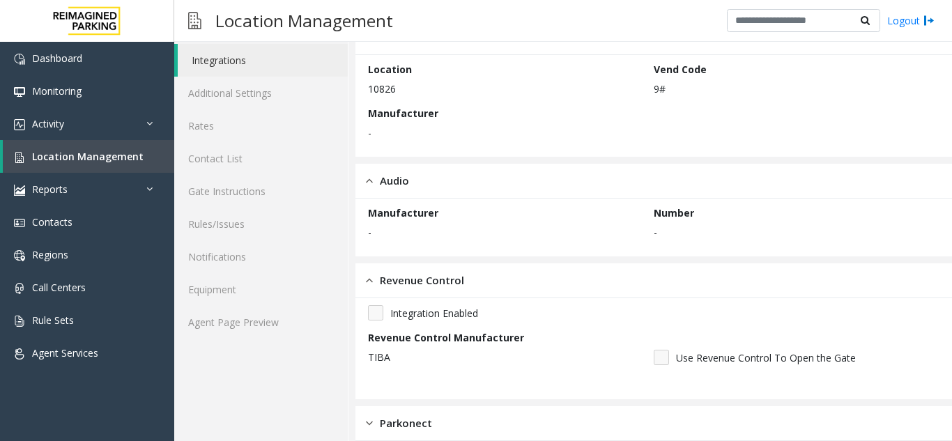
scroll to position [211, 0]
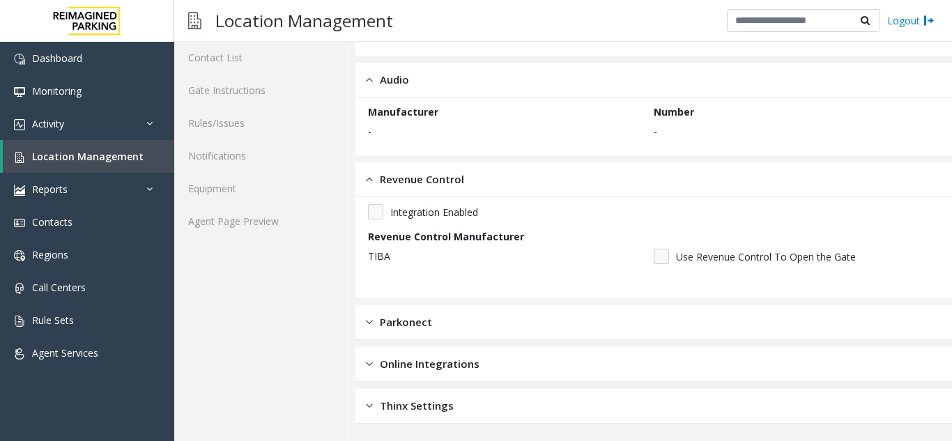
click at [438, 311] on div "Parkonect" at bounding box center [653, 322] width 596 height 35
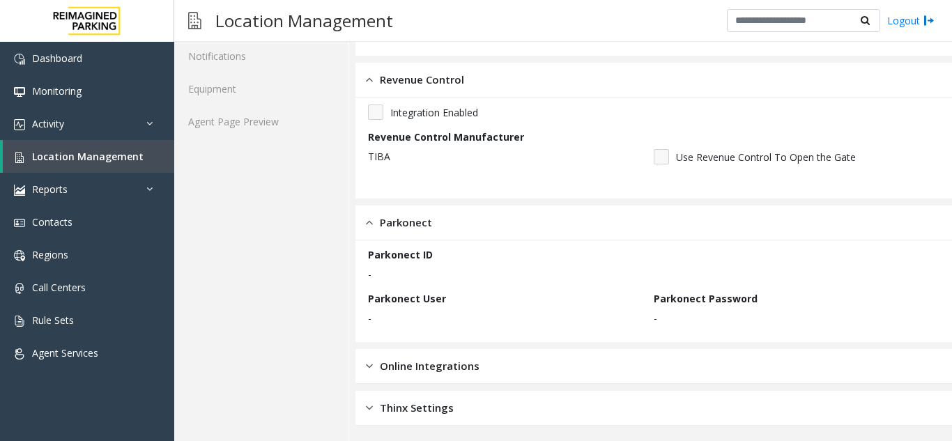
scroll to position [313, 0]
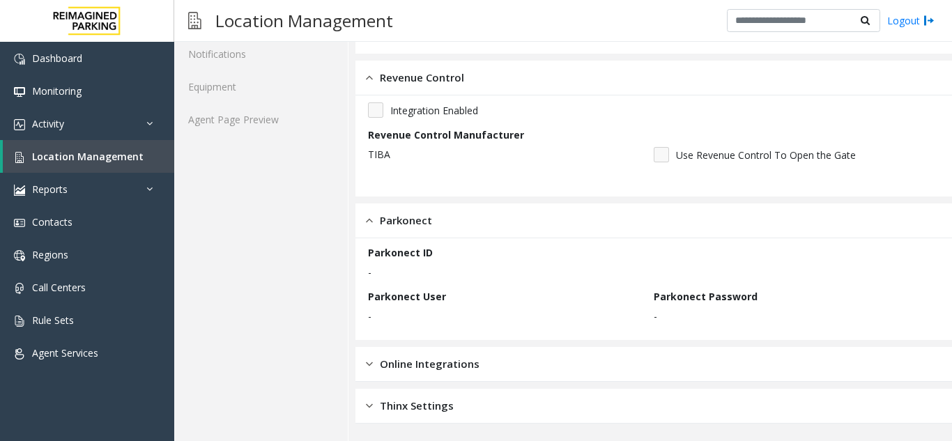
click at [433, 371] on span "Online Integrations" at bounding box center [430, 364] width 100 height 16
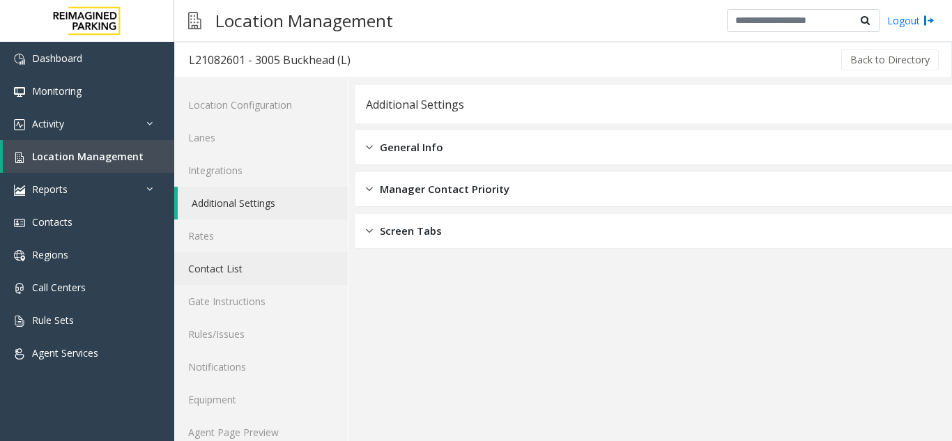
click at [213, 259] on link "Contact List" at bounding box center [260, 268] width 173 height 33
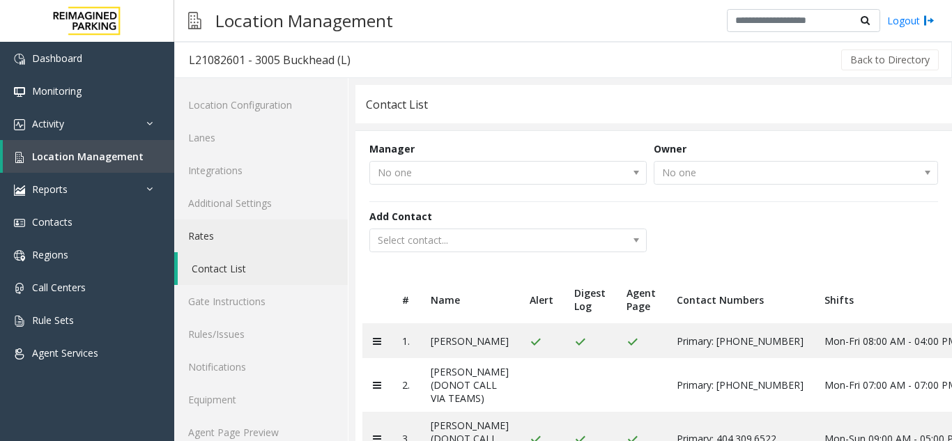
click at [217, 237] on link "Rates" at bounding box center [260, 235] width 173 height 33
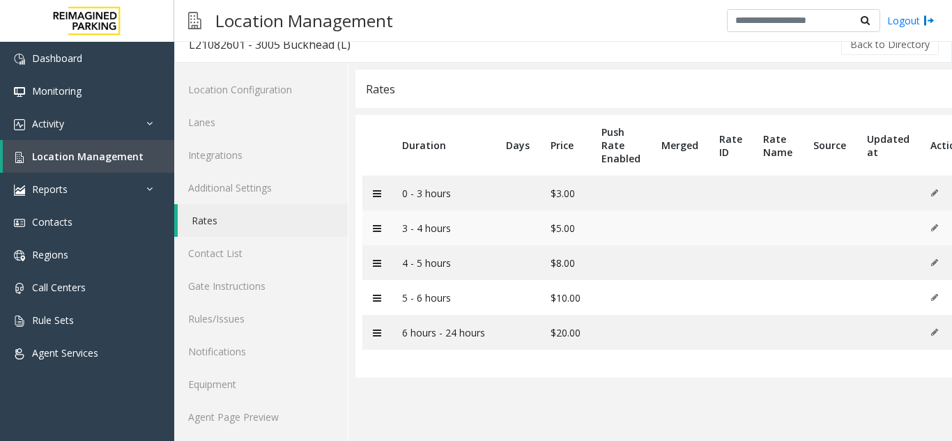
scroll to position [18, 0]
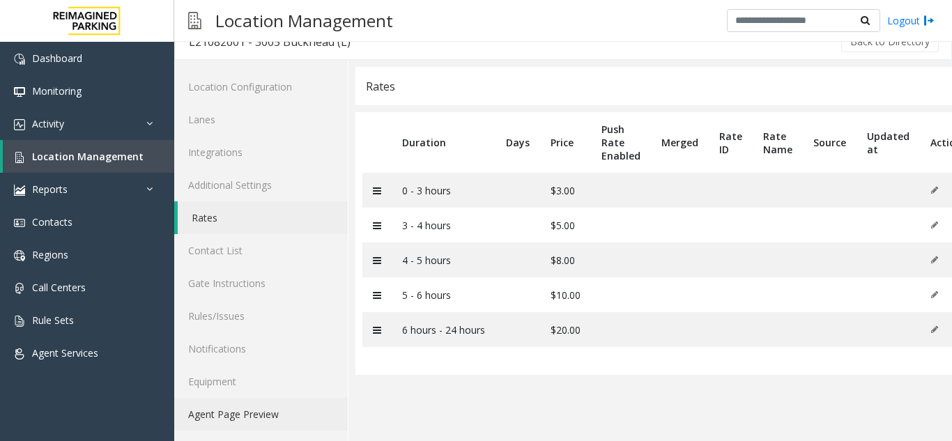
click at [234, 423] on link "Agent Page Preview" at bounding box center [260, 414] width 173 height 33
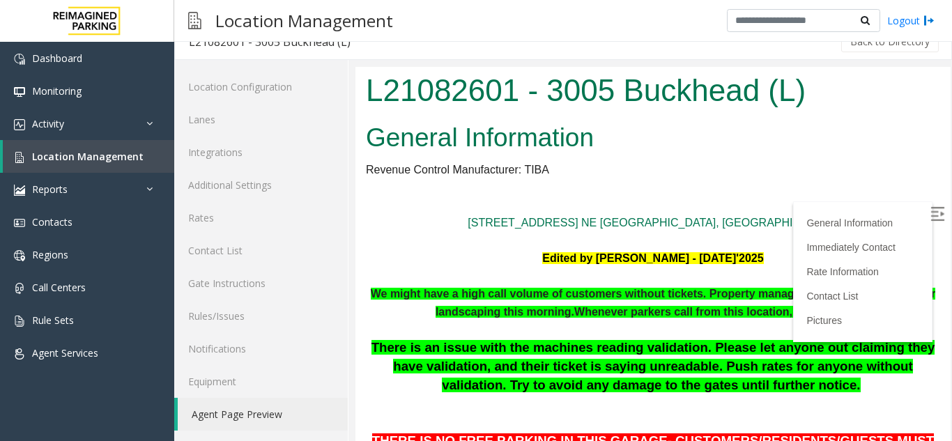
scroll to position [139, 0]
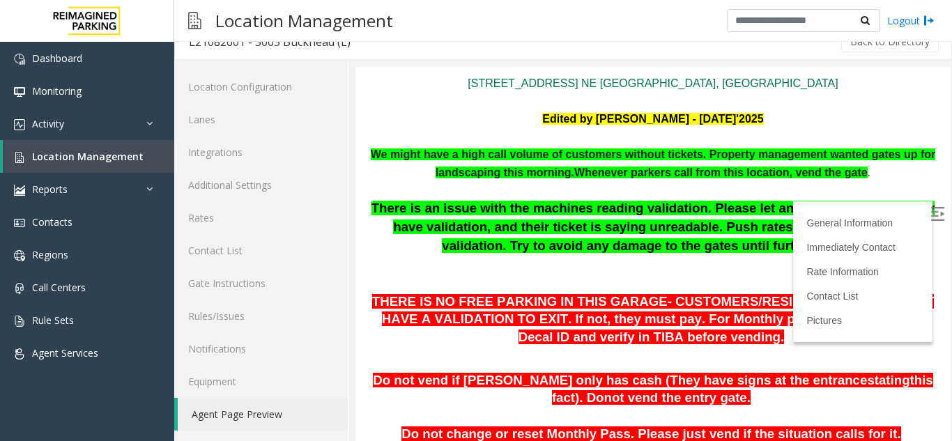
click at [930, 219] on img at bounding box center [937, 214] width 14 height 14
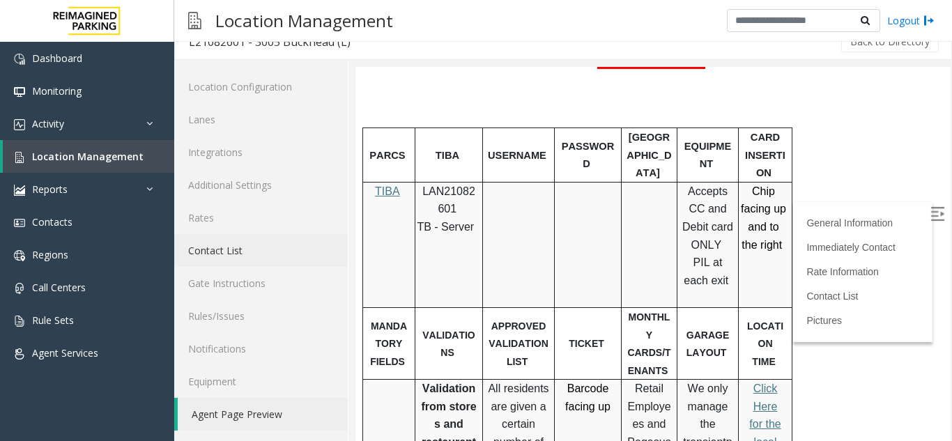
scroll to position [627, 0]
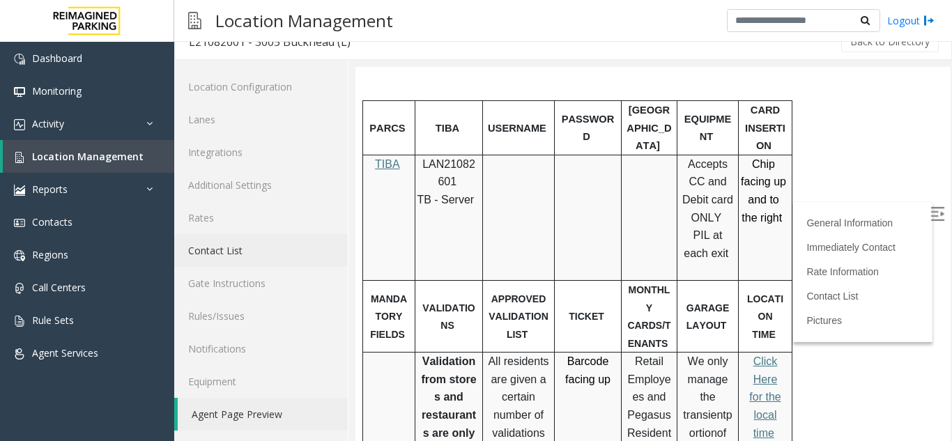
click at [213, 247] on link "Contact List" at bounding box center [260, 250] width 173 height 33
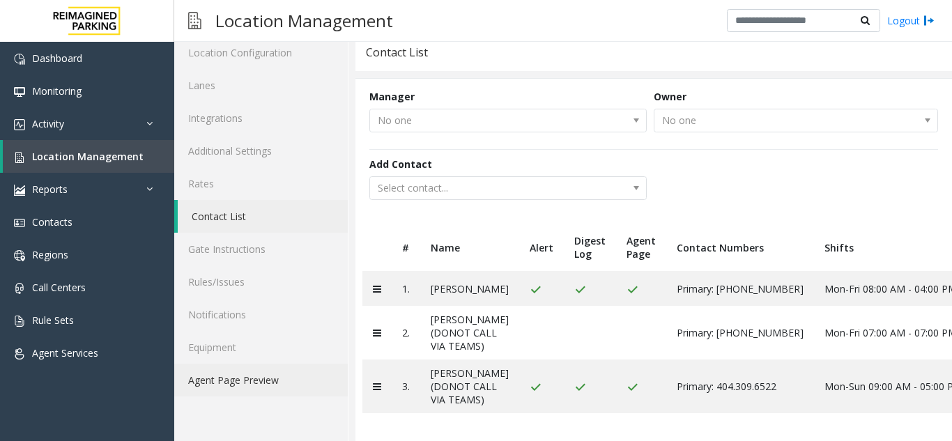
click at [269, 364] on link "Agent Page Preview" at bounding box center [260, 380] width 173 height 33
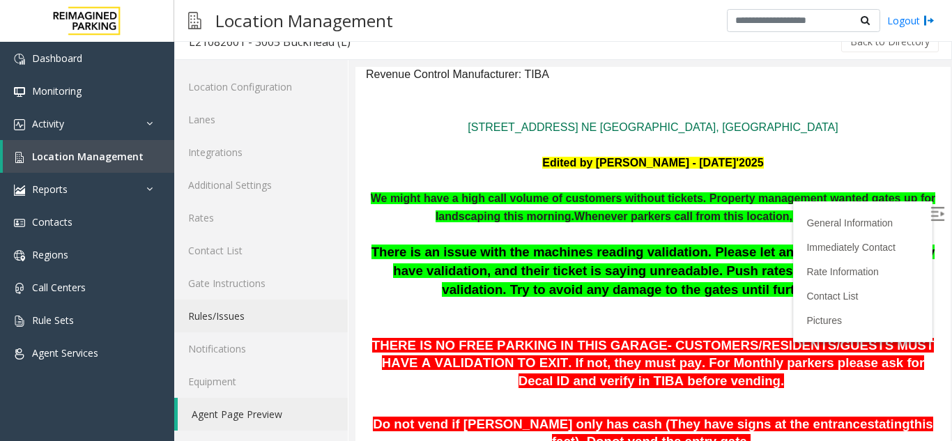
scroll to position [139, 0]
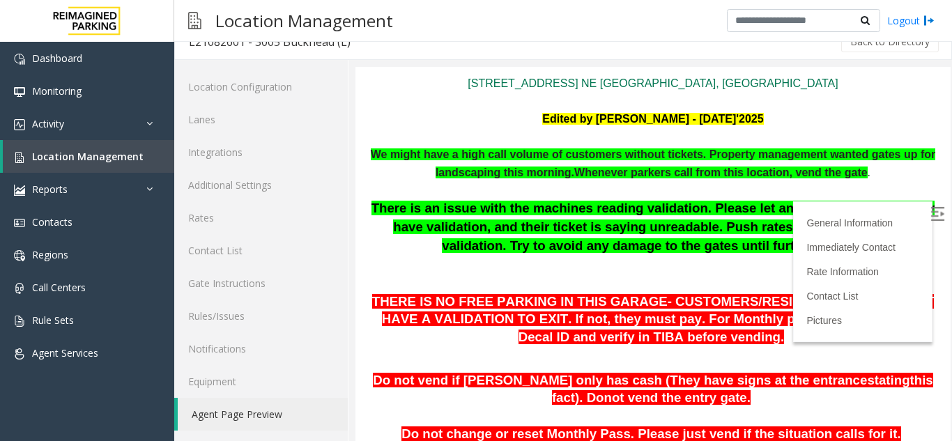
click at [930, 211] on img at bounding box center [937, 214] width 14 height 14
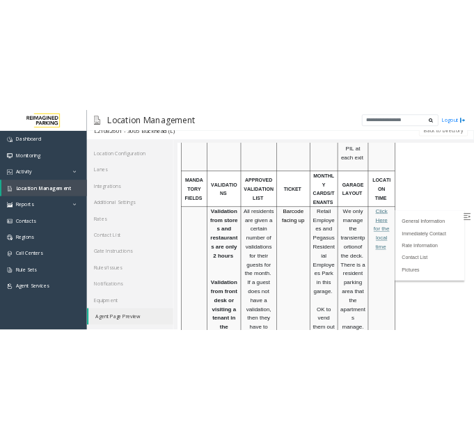
scroll to position [766, 0]
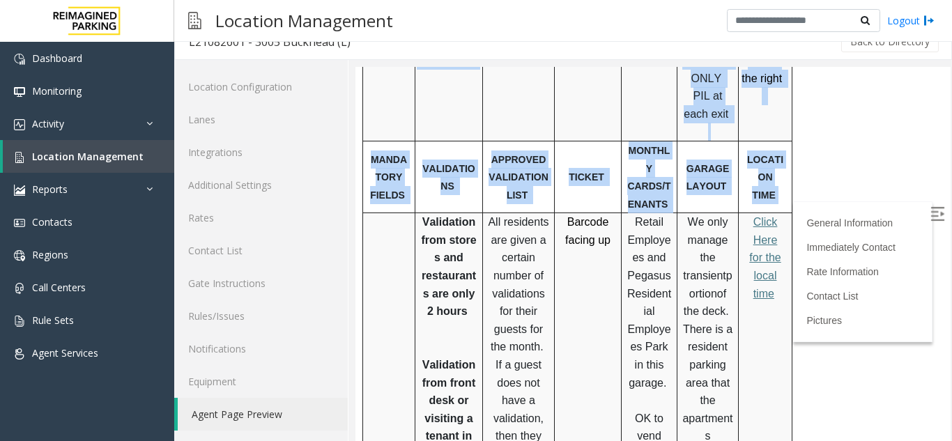
drag, startPoint x: 371, startPoint y: 204, endPoint x: 1414, endPoint y: 116, distance: 1046.5
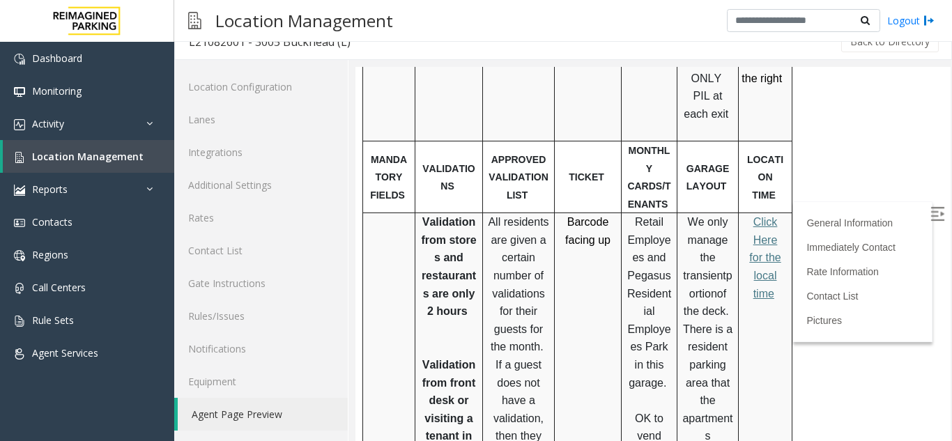
click at [400, 247] on td at bounding box center [389, 436] width 52 height 447
